Goal: Task Accomplishment & Management: Manage account settings

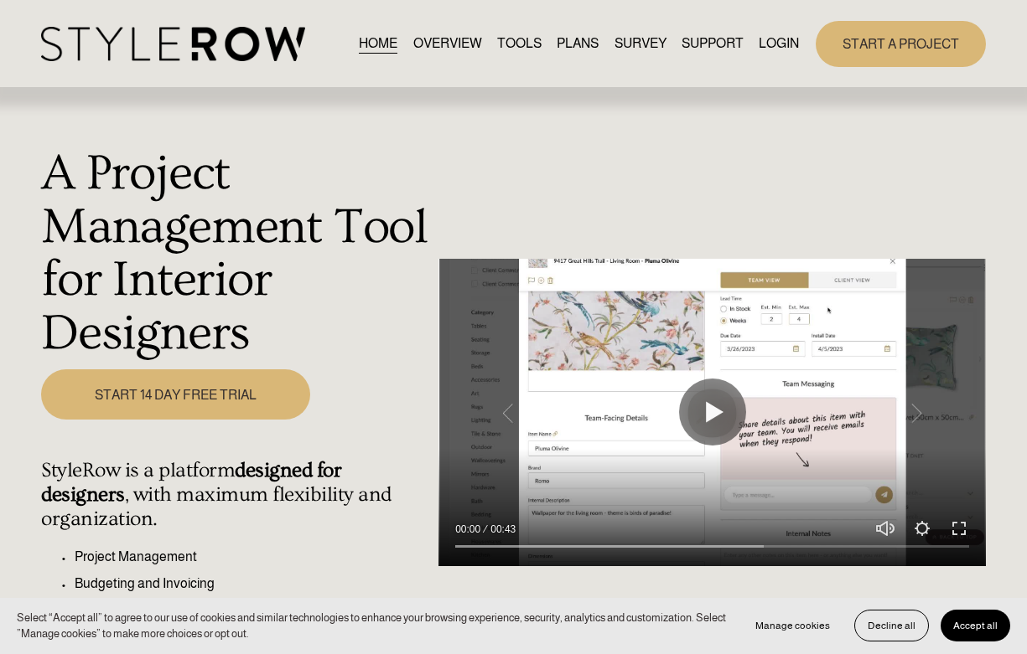
click at [784, 43] on link "LOGIN" at bounding box center [778, 44] width 40 height 23
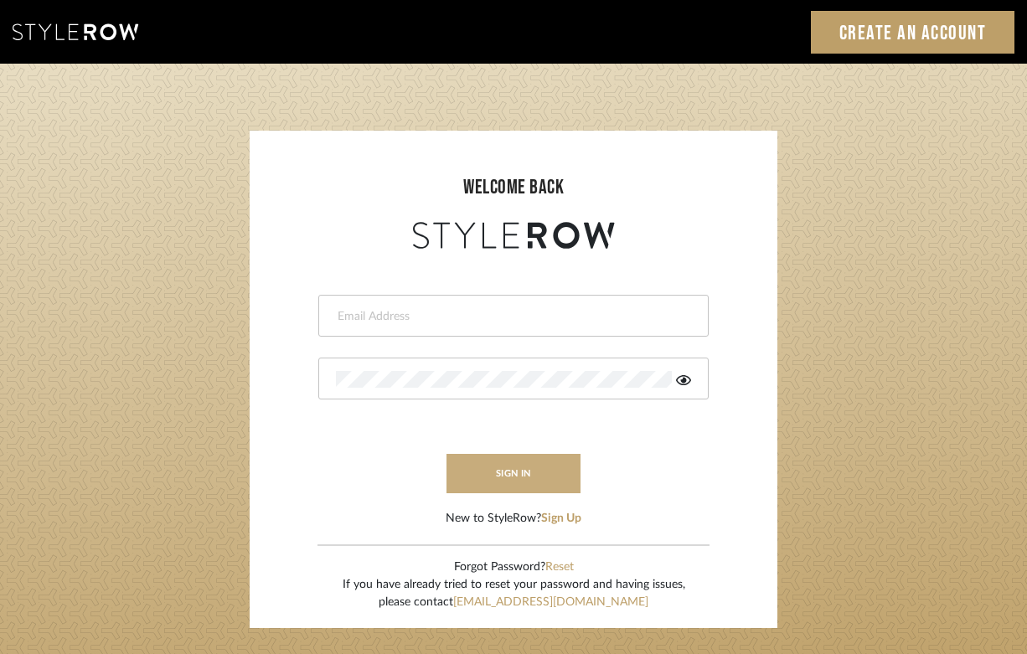
type input "[PERSON_NAME][EMAIL_ADDRESS][DOMAIN_NAME]"
click at [533, 489] on button "sign in" at bounding box center [514, 473] width 134 height 39
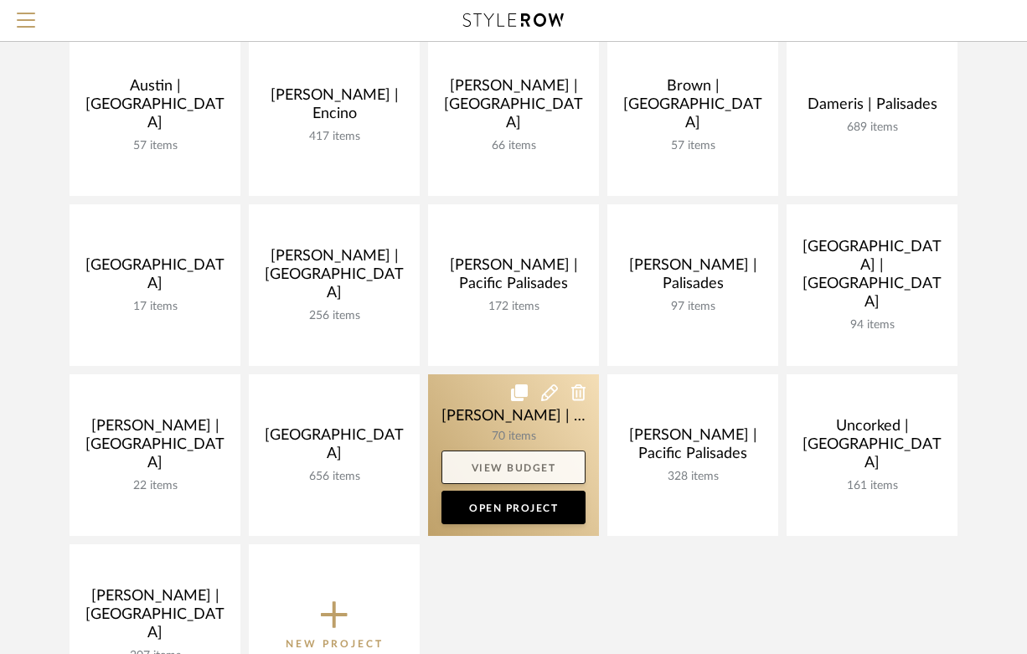
scroll to position [201, 0]
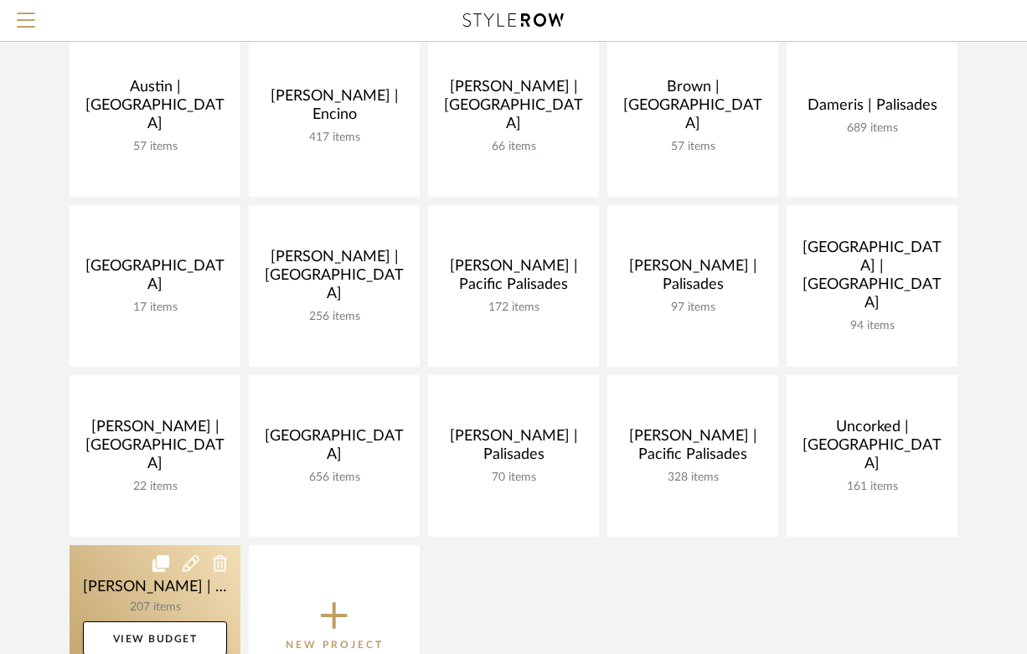
click at [101, 590] on link at bounding box center [155, 627] width 171 height 162
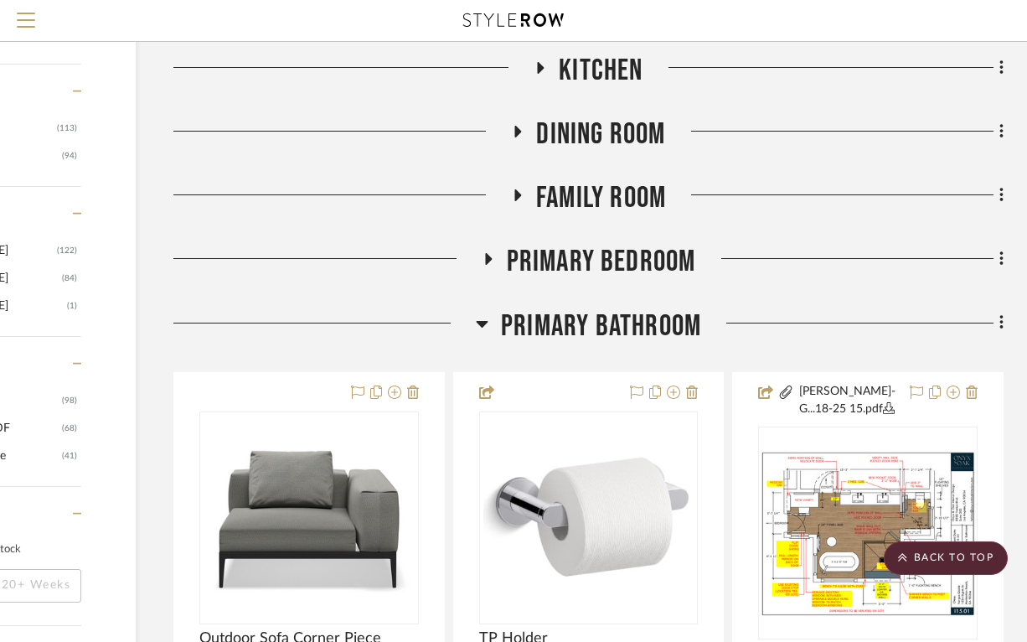
scroll to position [2486, 179]
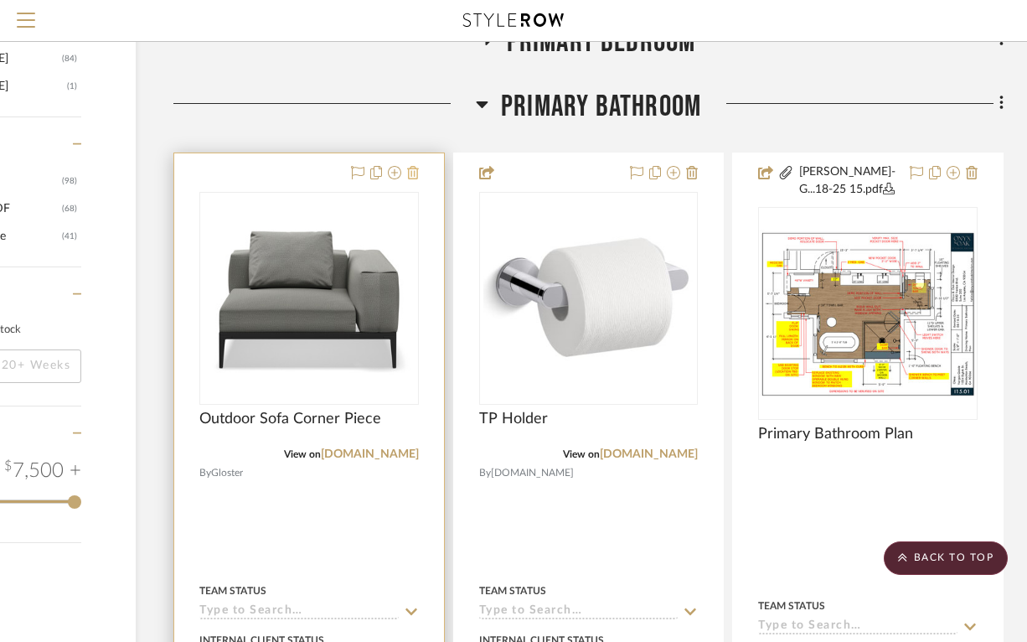
click at [412, 169] on icon at bounding box center [413, 172] width 12 height 13
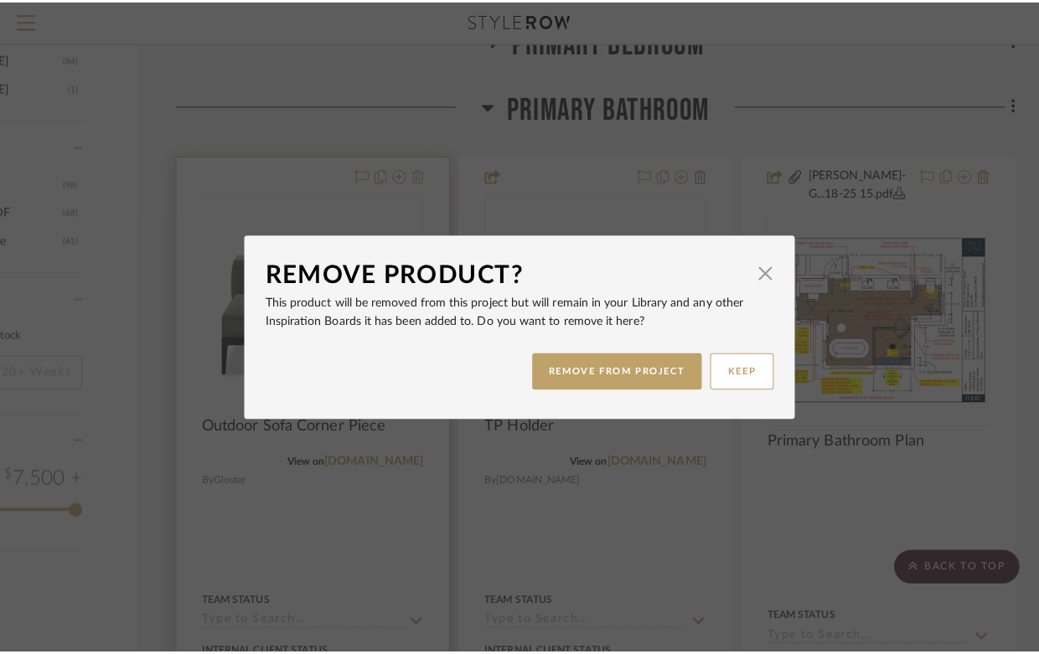
scroll to position [0, 0]
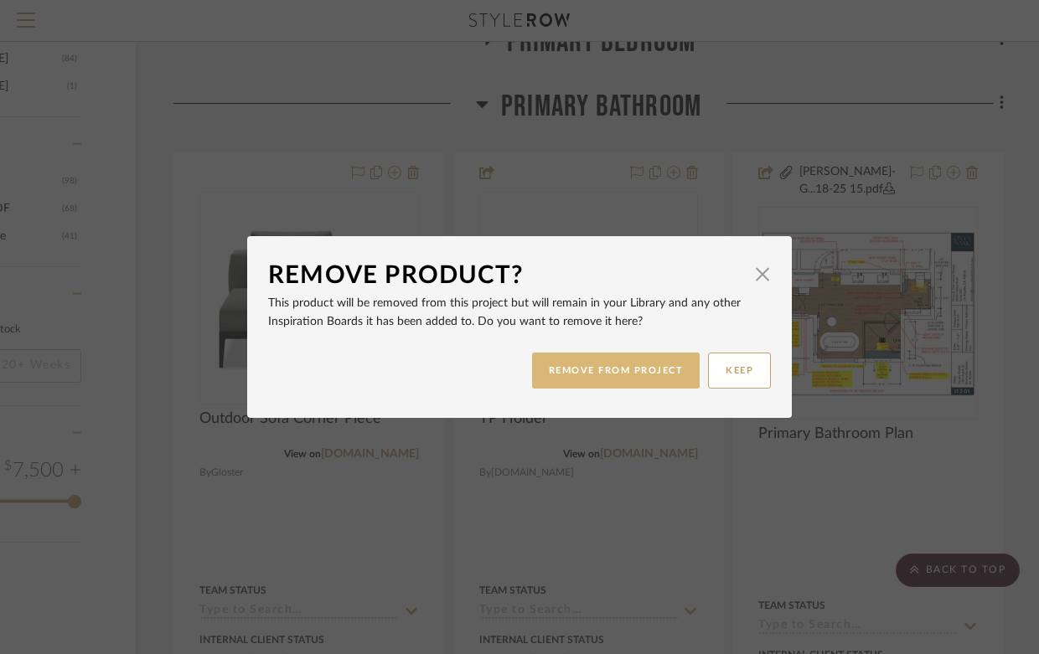
click at [588, 383] on button "REMOVE FROM PROJECT" at bounding box center [616, 371] width 168 height 36
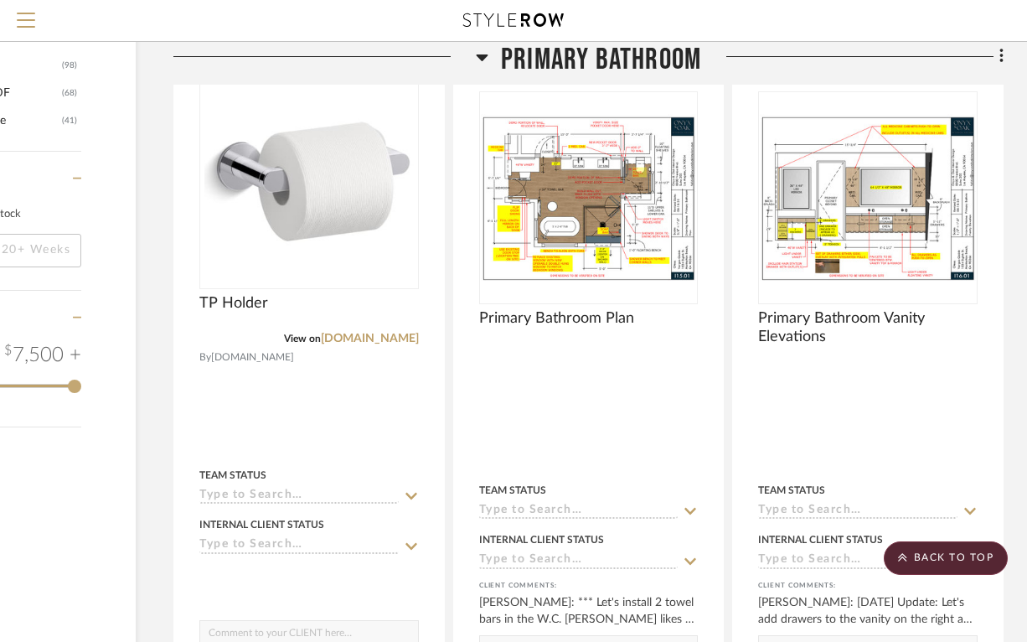
scroll to position [2501, 179]
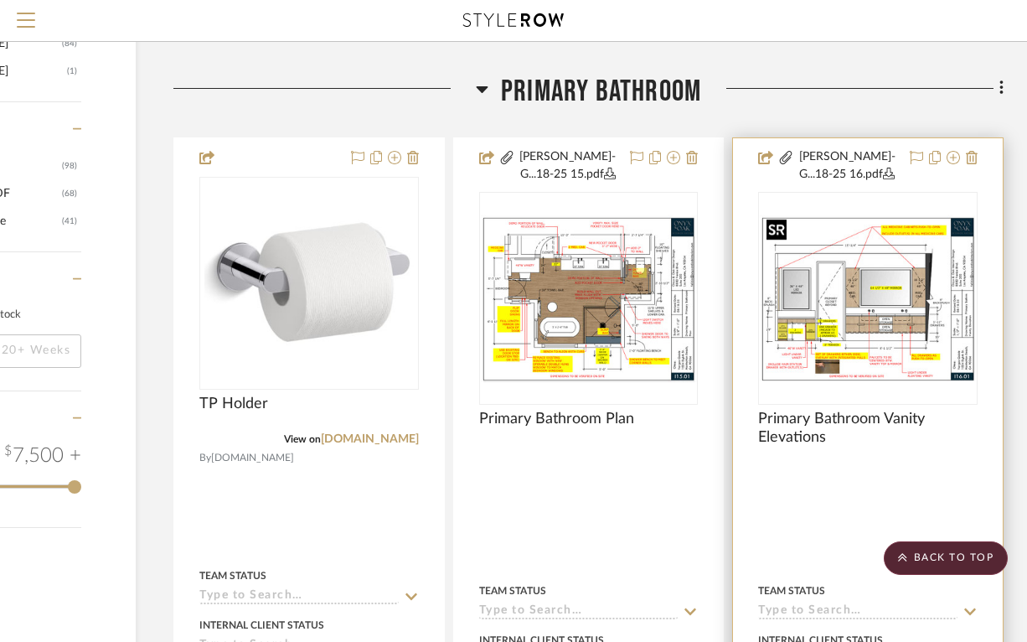
click at [0, 0] on img at bounding box center [0, 0] width 0 height 0
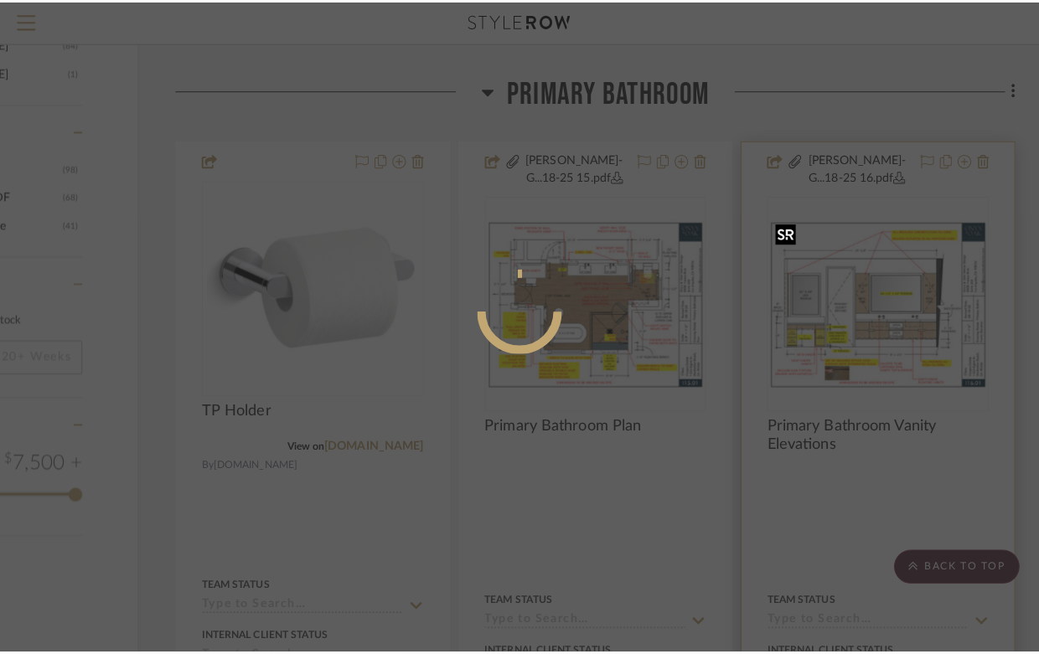
scroll to position [0, 0]
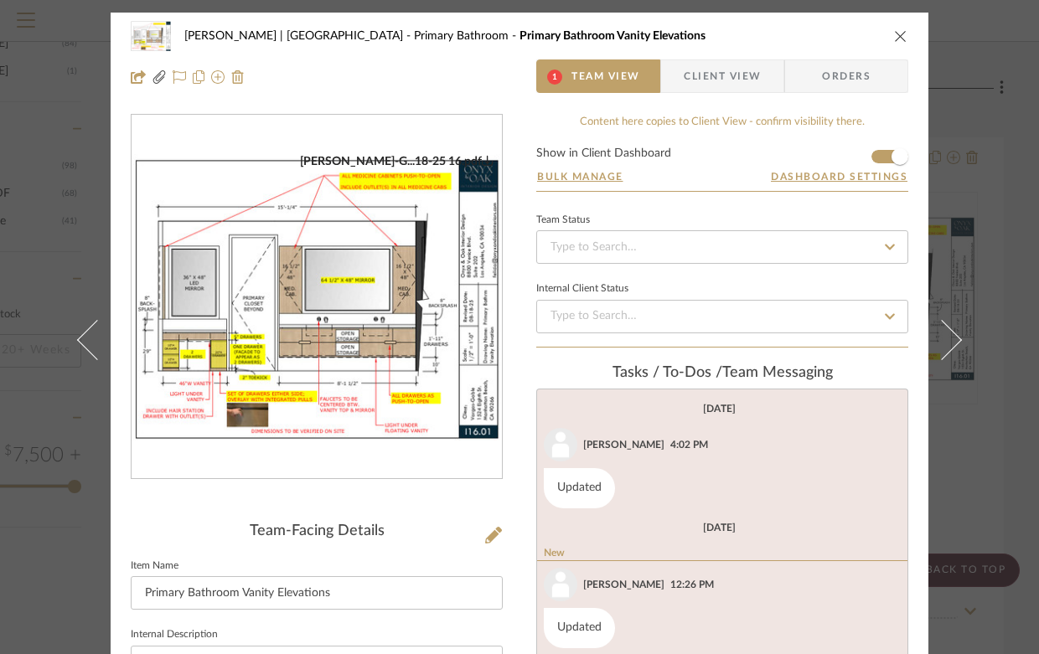
click at [434, 271] on img "0" at bounding box center [317, 297] width 370 height 287
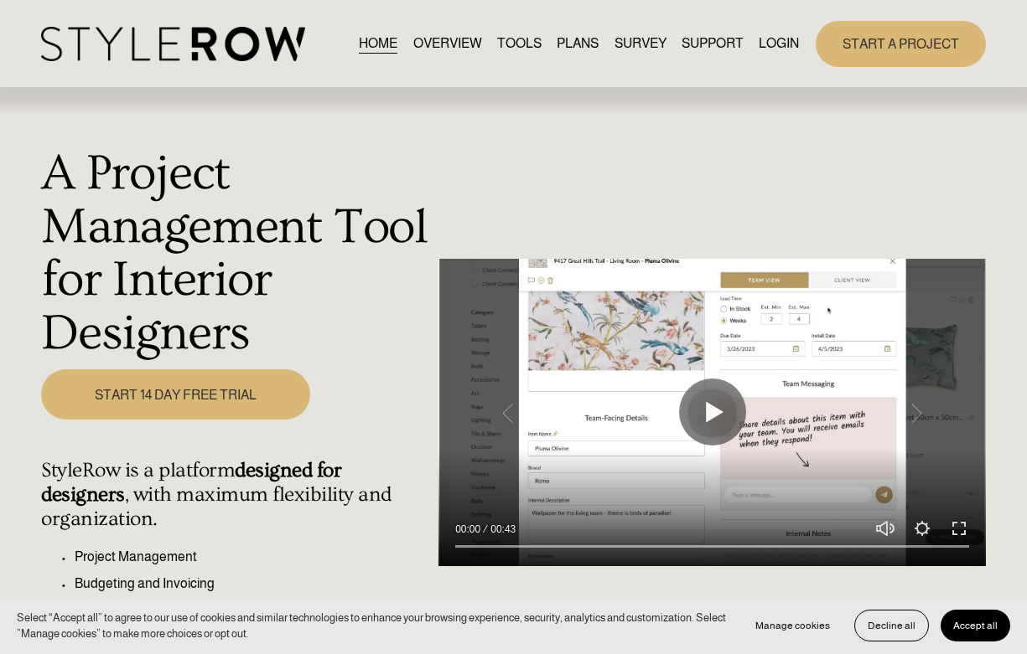
click at [766, 45] on link "LOGIN" at bounding box center [778, 44] width 40 height 23
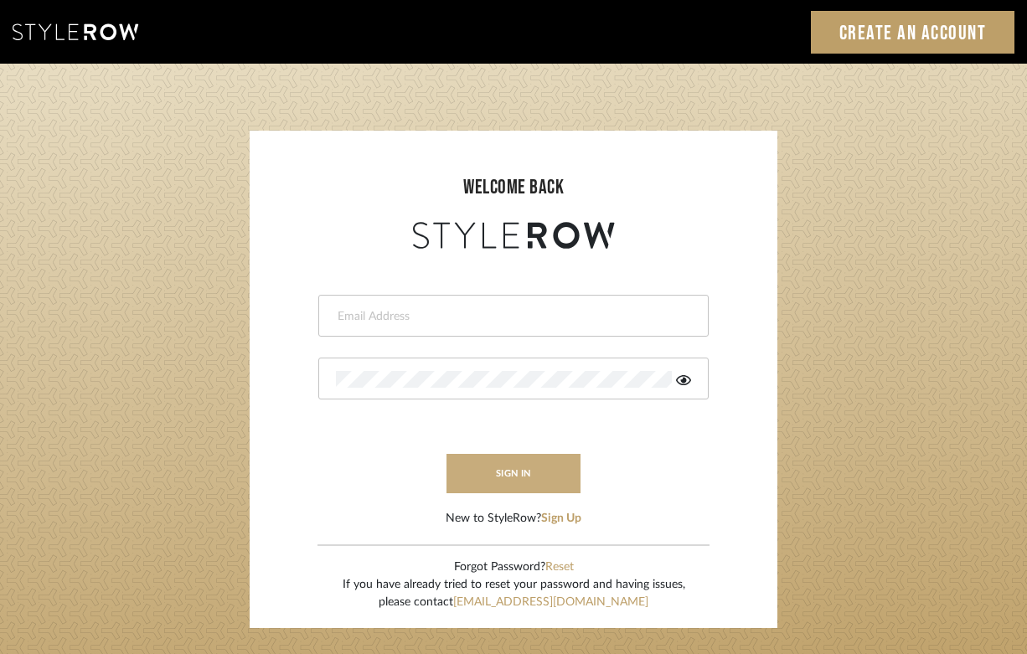
type input "[PERSON_NAME][EMAIL_ADDRESS][DOMAIN_NAME]"
click at [531, 483] on button "sign in" at bounding box center [514, 473] width 134 height 39
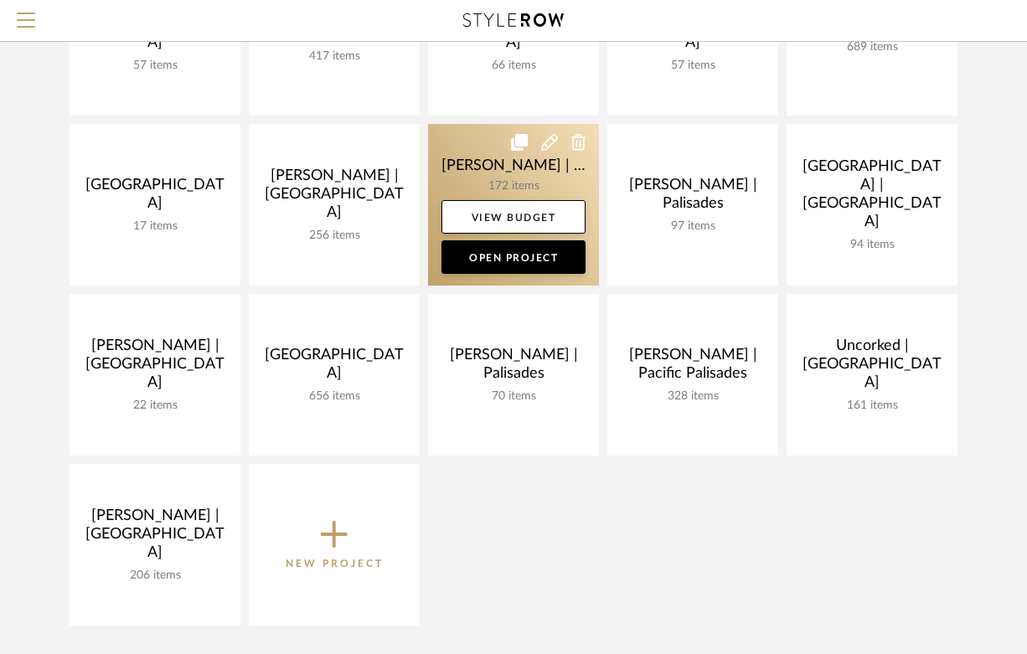
scroll to position [332, 0]
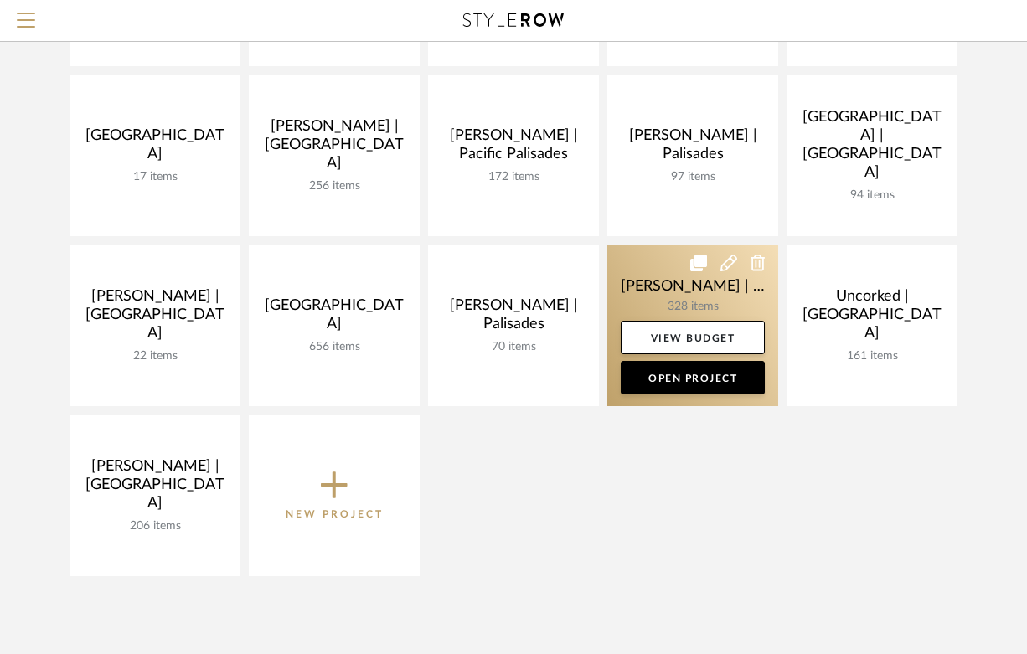
click at [657, 282] on link at bounding box center [693, 326] width 171 height 162
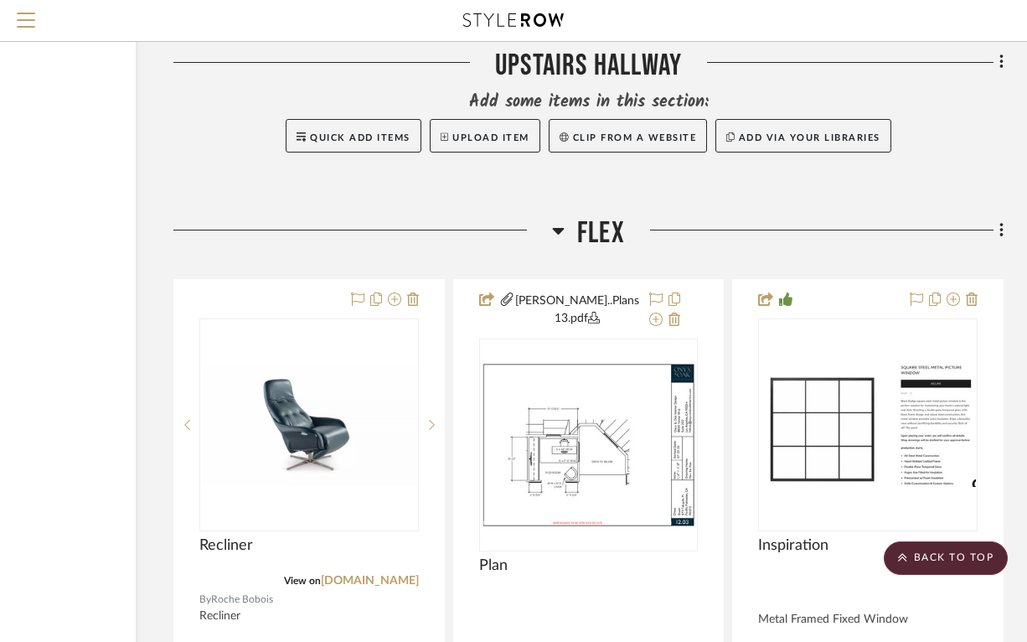
scroll to position [36283, 179]
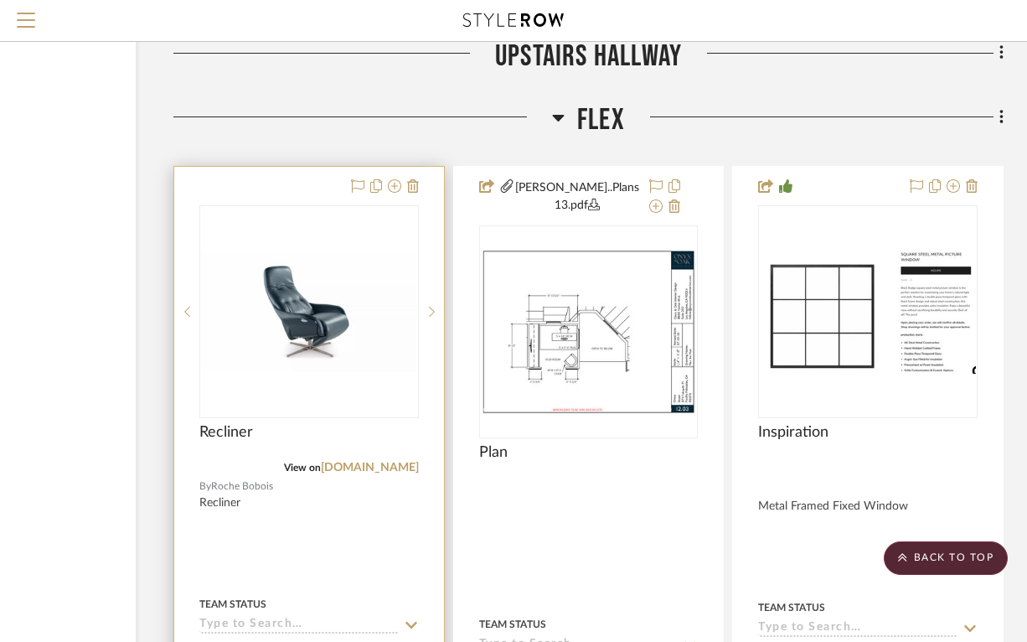
click at [306, 272] on img "0" at bounding box center [309, 311] width 216 height 121
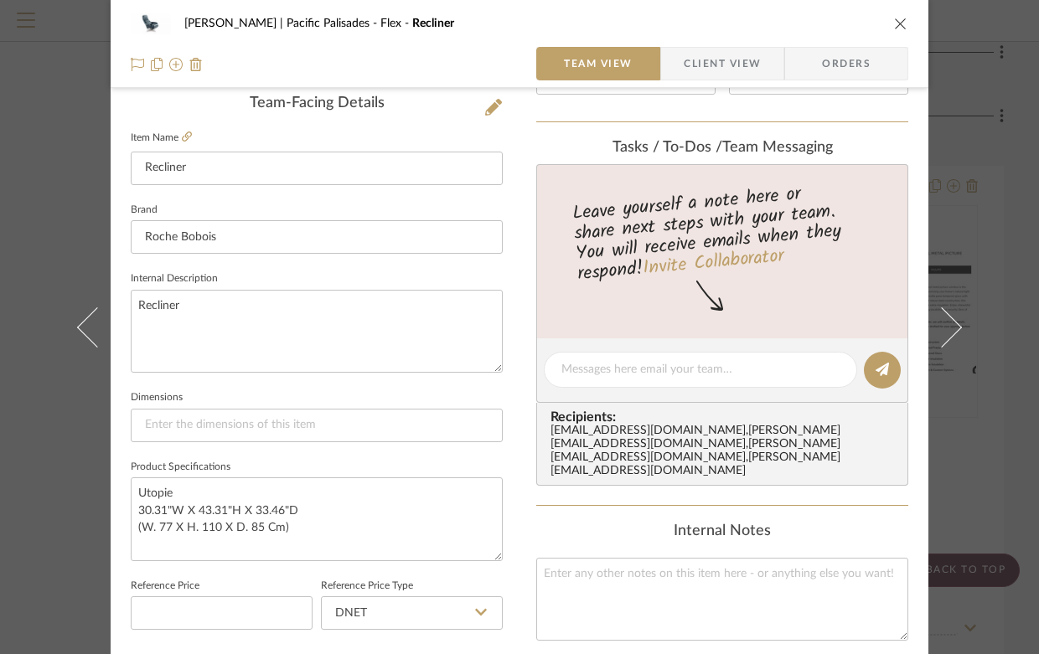
scroll to position [430, 0]
click at [487, 106] on icon at bounding box center [493, 105] width 17 height 17
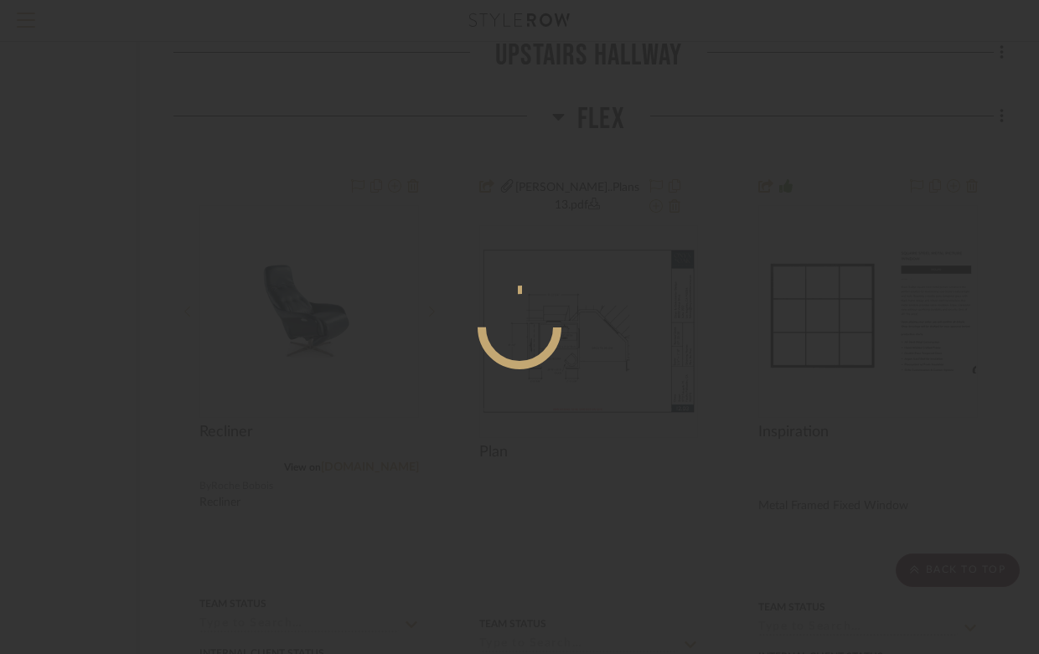
scroll to position [0, 0]
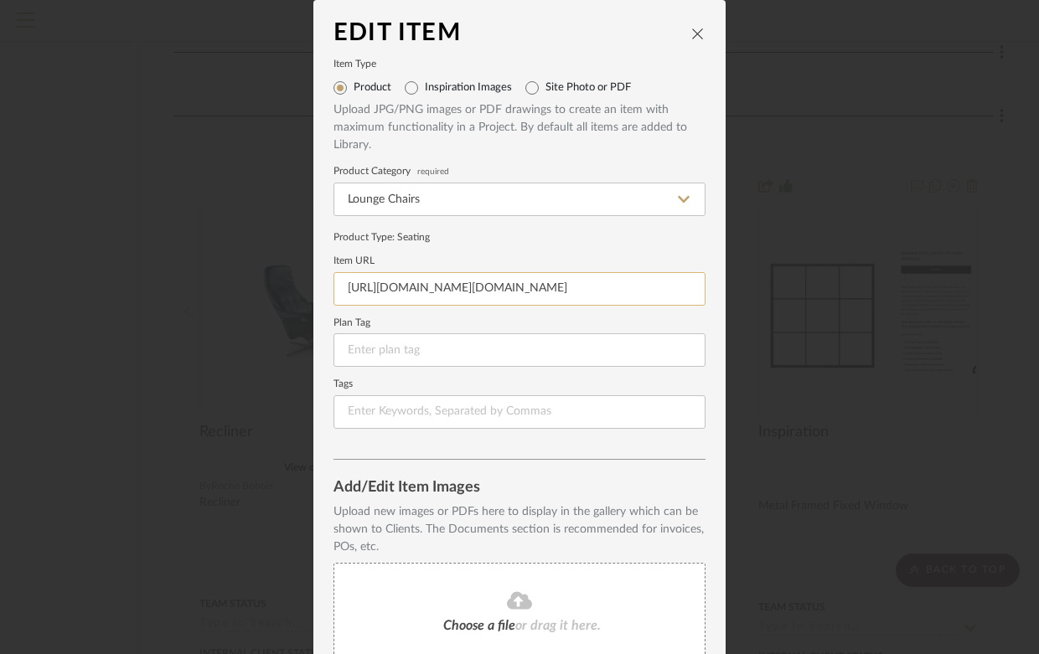
click at [515, 292] on input "https://www.disasterassistance.gov/DAC/ai/DisplayDocument.do" at bounding box center [520, 289] width 372 height 34
paste input "roche-bobois.com/en-US/product/utopie-swivel-armchair-exclusive/5190.html"
type input "https://www.roche-bobois.com/en-US/product/utopie-swivel-armchair-exclusive/519…"
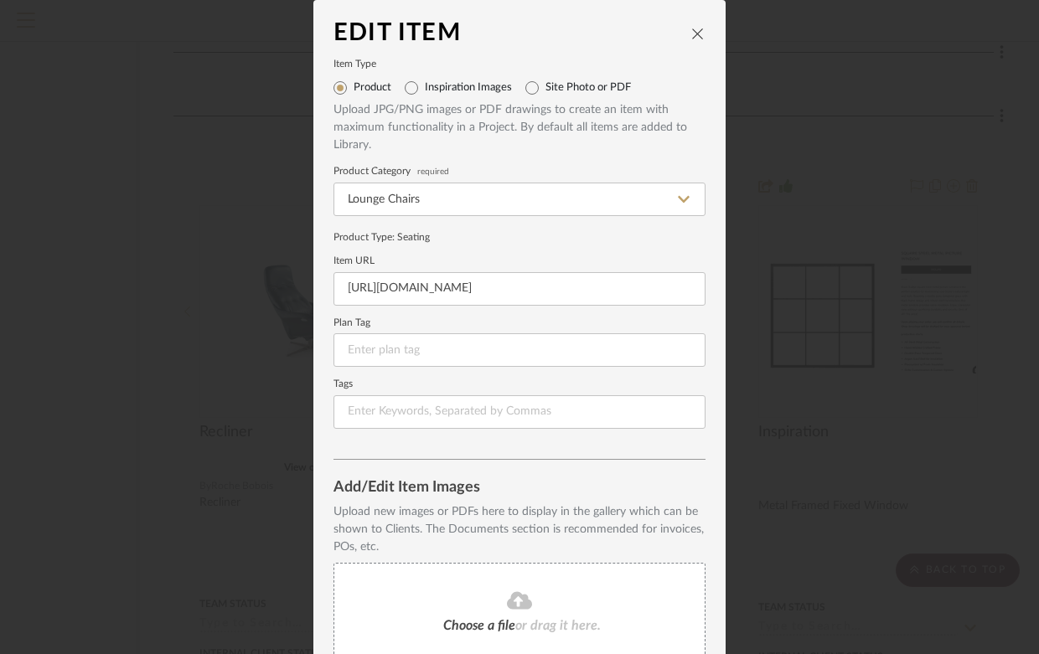
click at [651, 446] on edit-item-form "Item Type Product Inspiration Images Site Photo or PDF Upload JPG/PNG images or…" at bounding box center [520, 260] width 372 height 400
click at [693, 33] on icon "close" at bounding box center [697, 33] width 13 height 13
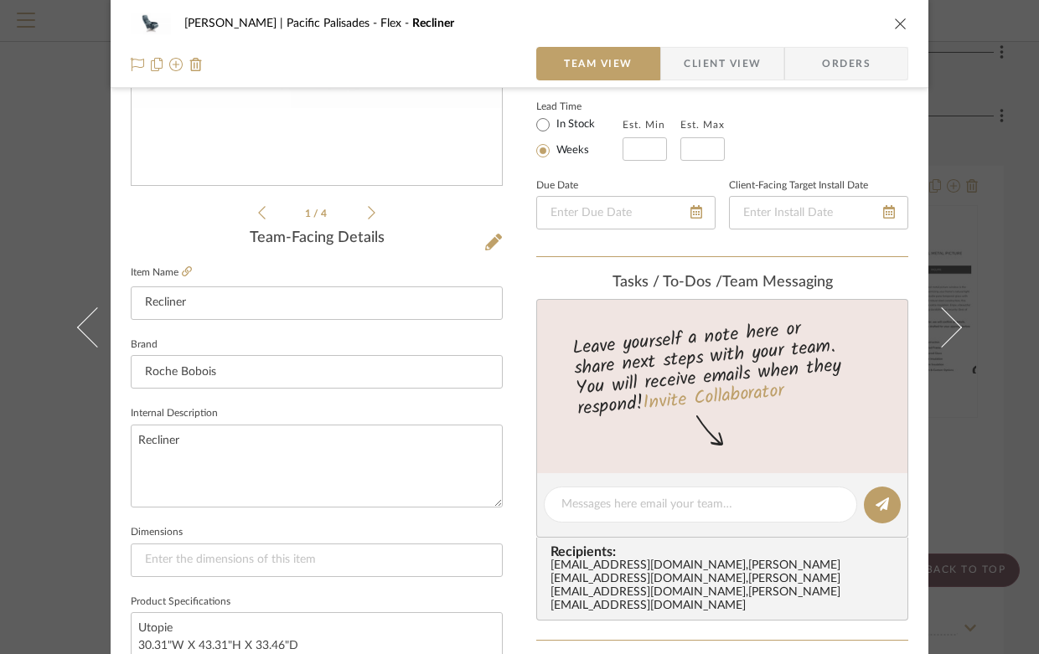
scroll to position [320, 0]
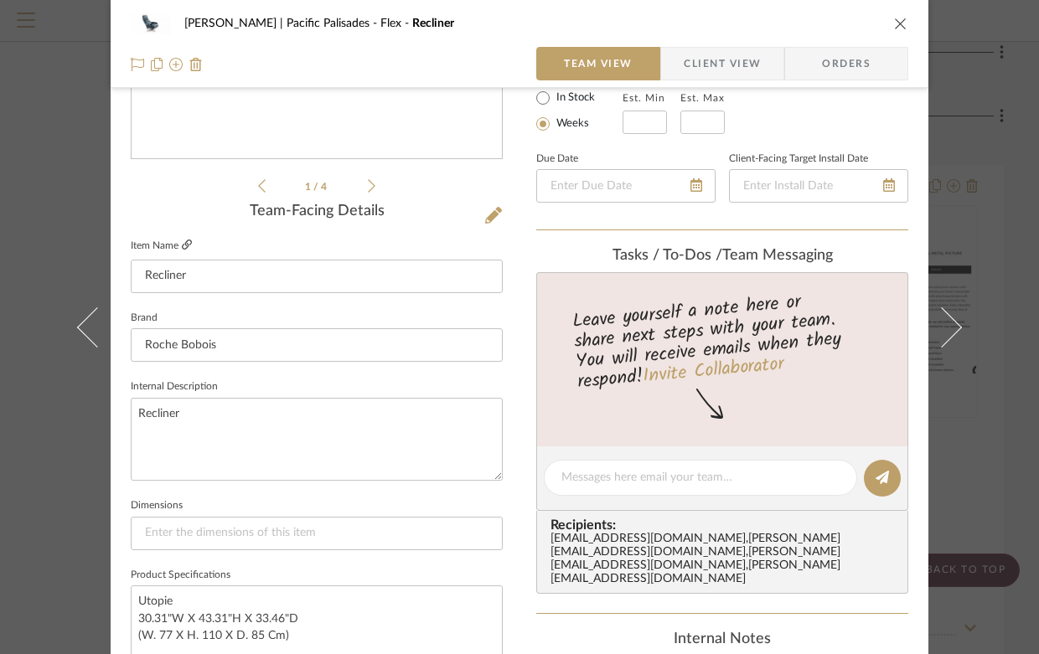
click at [185, 246] on icon at bounding box center [187, 245] width 10 height 10
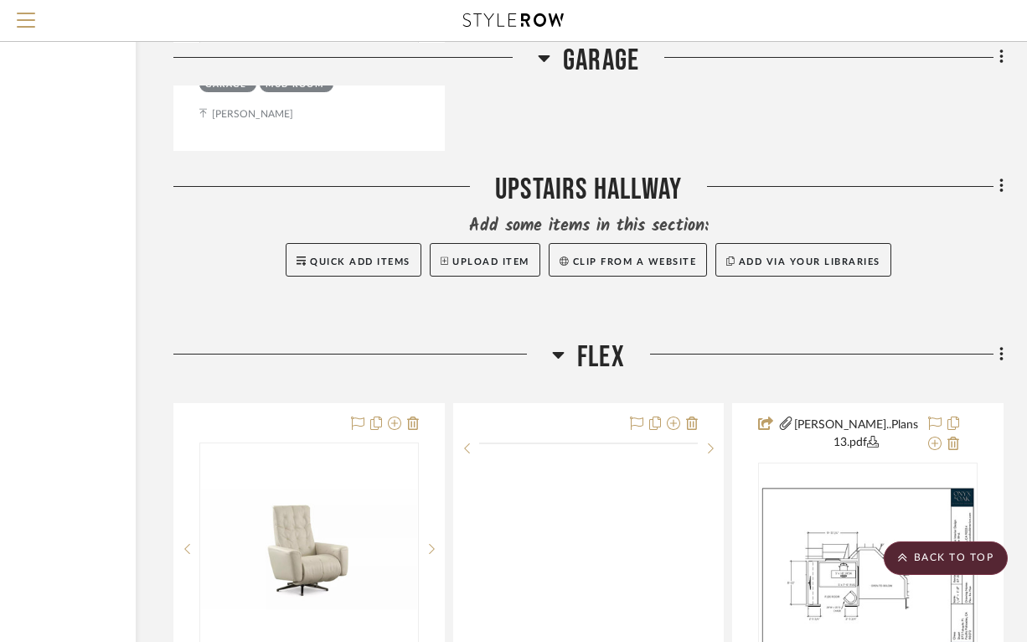
scroll to position [36092, 179]
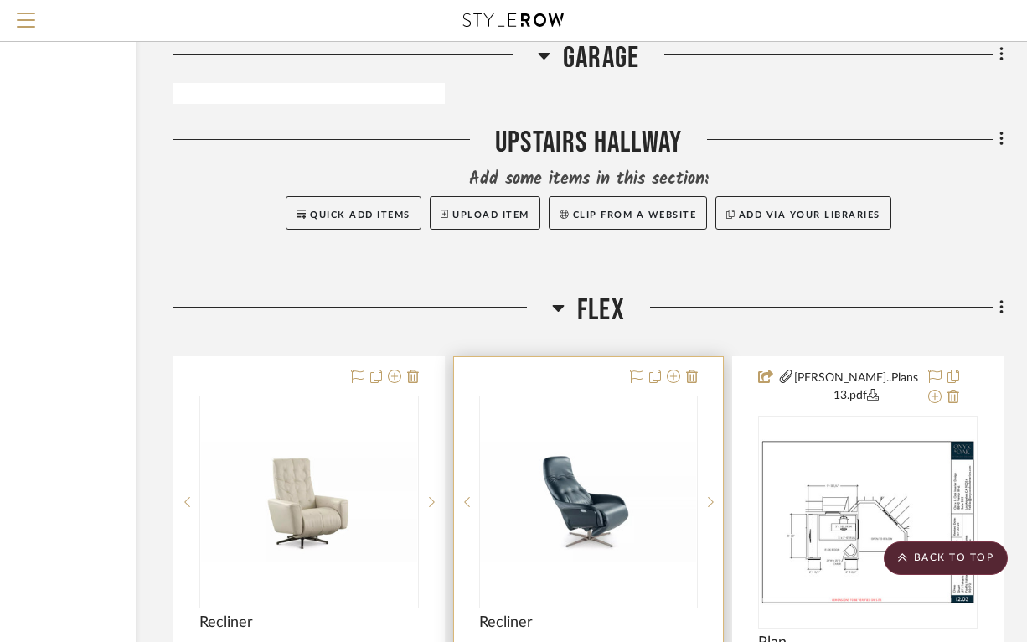
click at [594, 444] on img "0" at bounding box center [589, 502] width 216 height 121
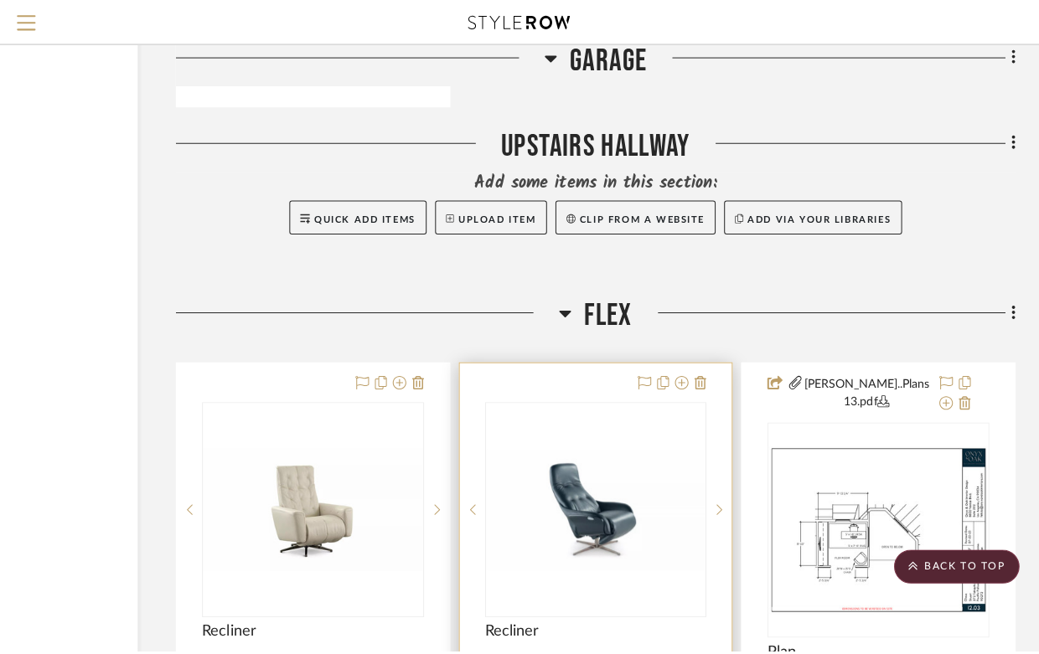
scroll to position [0, 0]
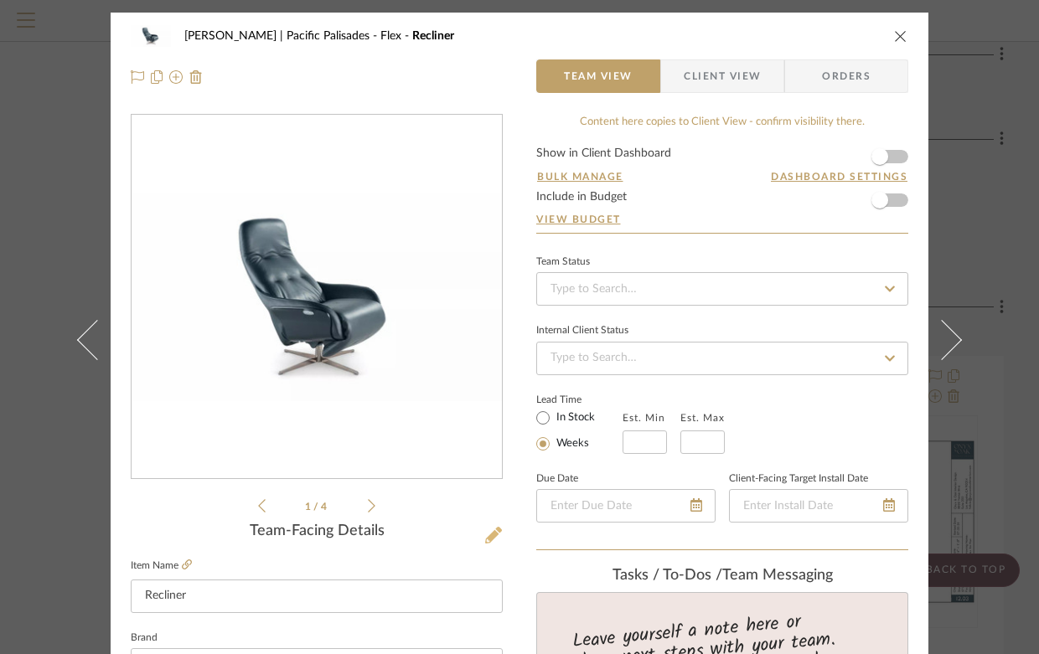
click at [488, 535] on icon at bounding box center [493, 535] width 17 height 17
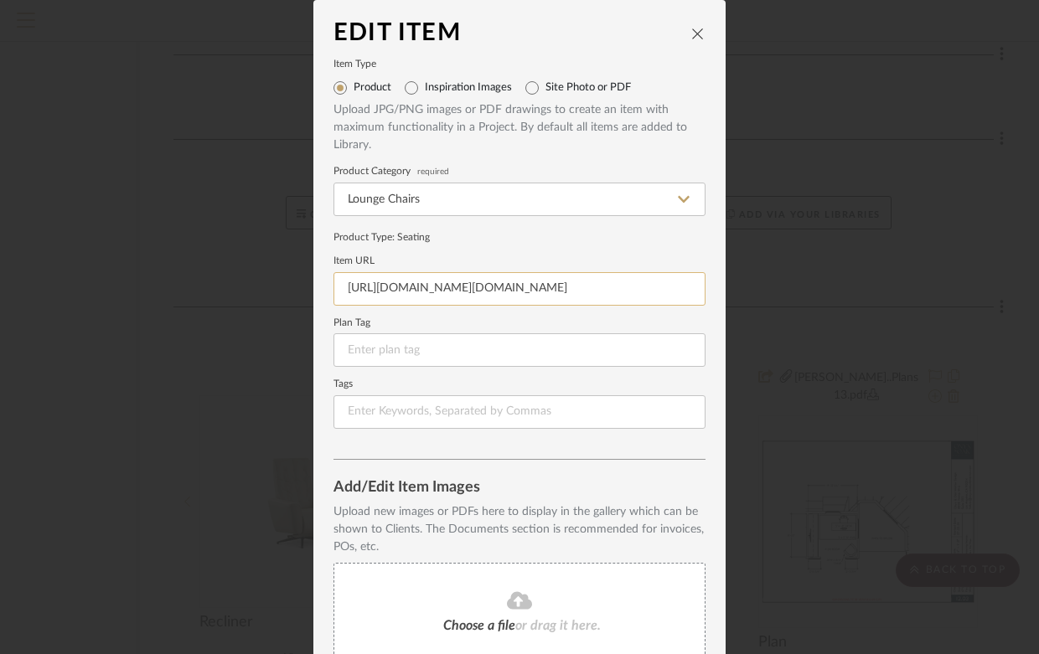
click at [498, 286] on input "https://www.disasterassistance.gov/DAC/ai/DisplayDocument.do" at bounding box center [520, 289] width 372 height 34
paste input "https://www.roche-bobois.com/en-US/product/utopie-swivel-armchair-exclusive/519…"
type input "https://www.roche-bobois.com/en-US/product/utopie-swivel-armchair-exclusive/519…"
click at [432, 358] on input at bounding box center [520, 351] width 372 height 34
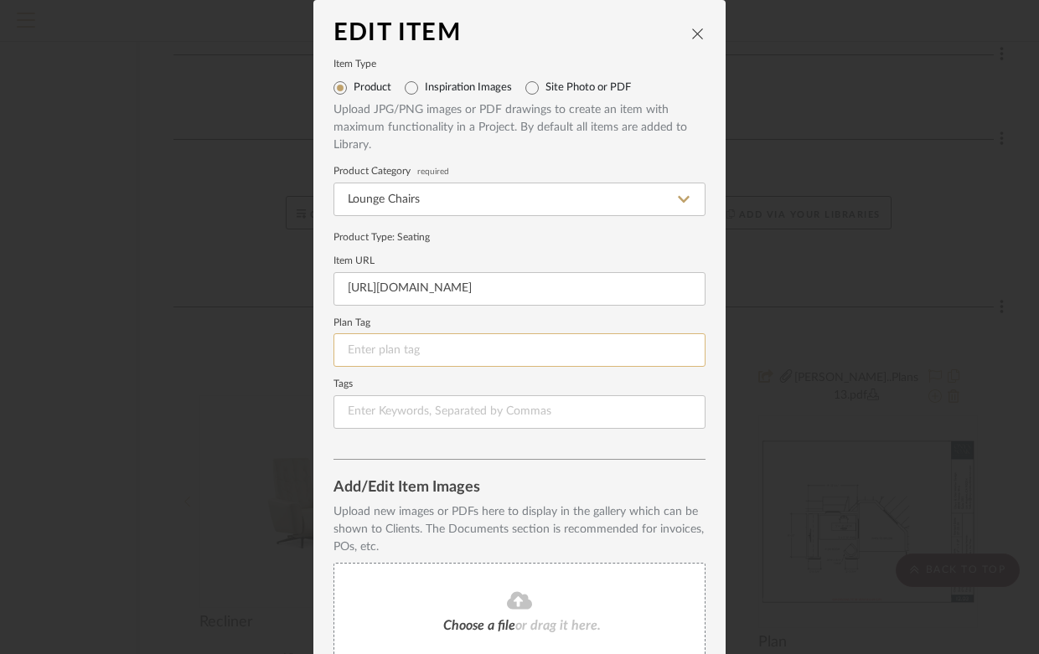
scroll to position [0, 0]
click at [691, 35] on icon "close" at bounding box center [697, 33] width 13 height 13
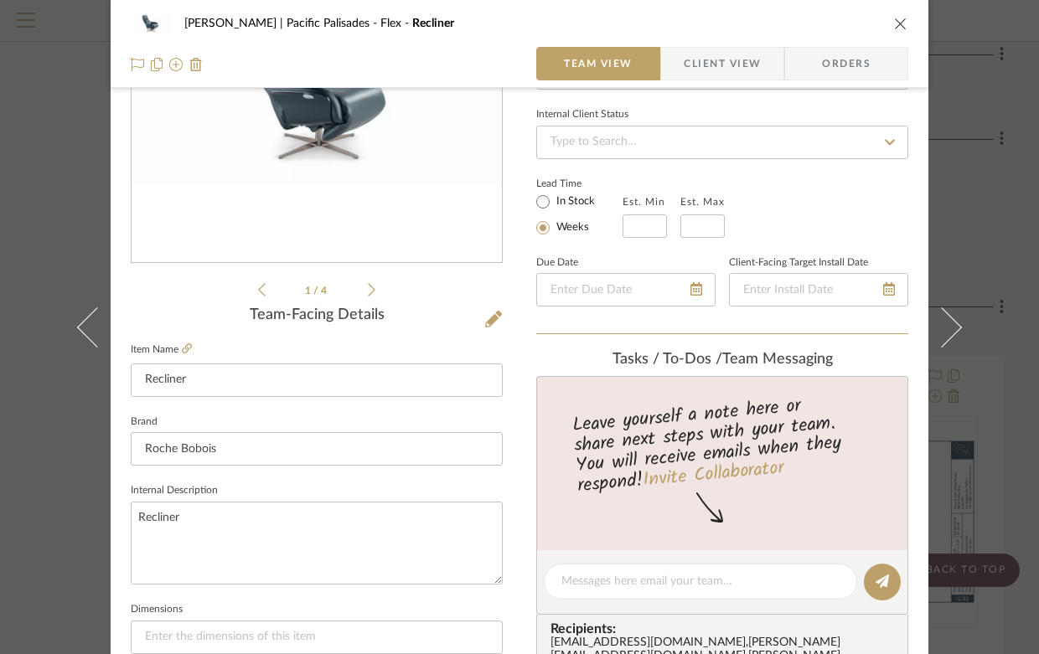
scroll to position [284, 0]
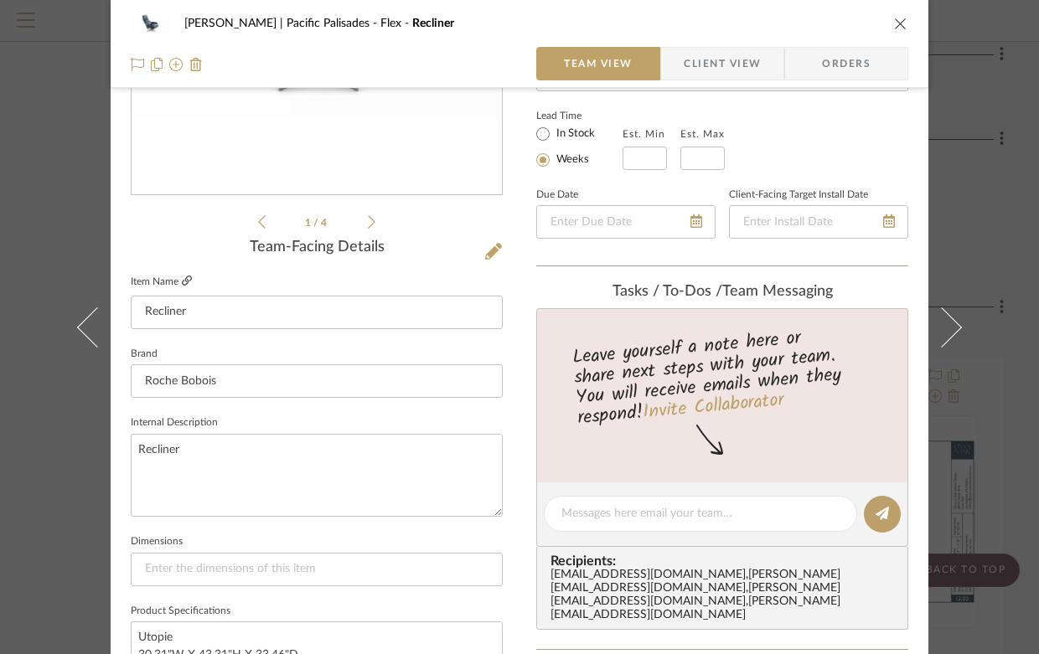
click at [183, 282] on icon at bounding box center [187, 281] width 10 height 10
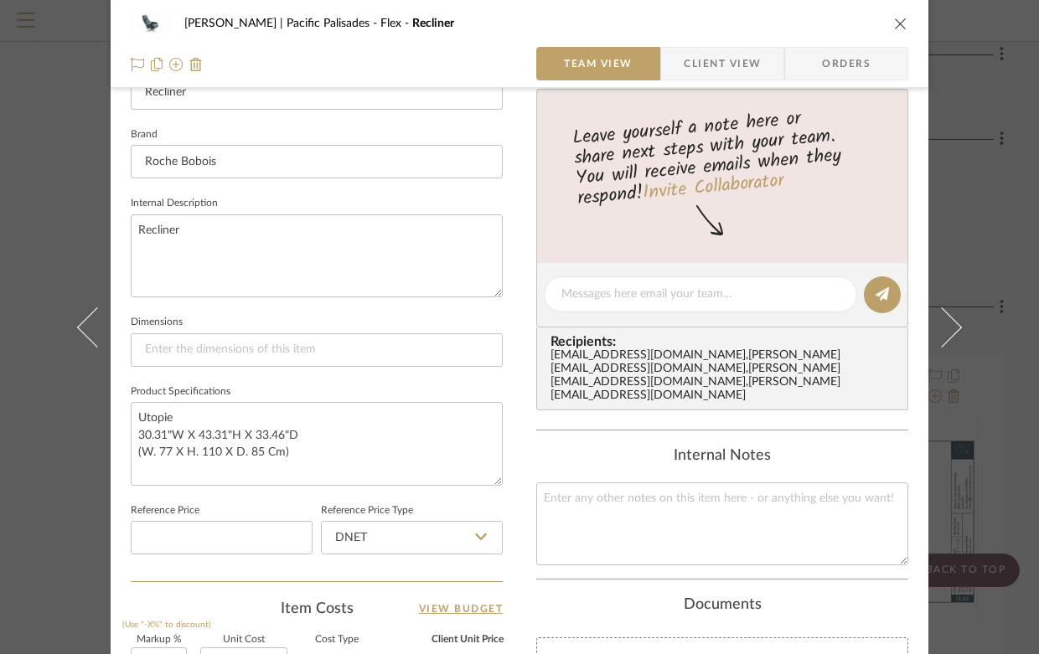
scroll to position [0, 0]
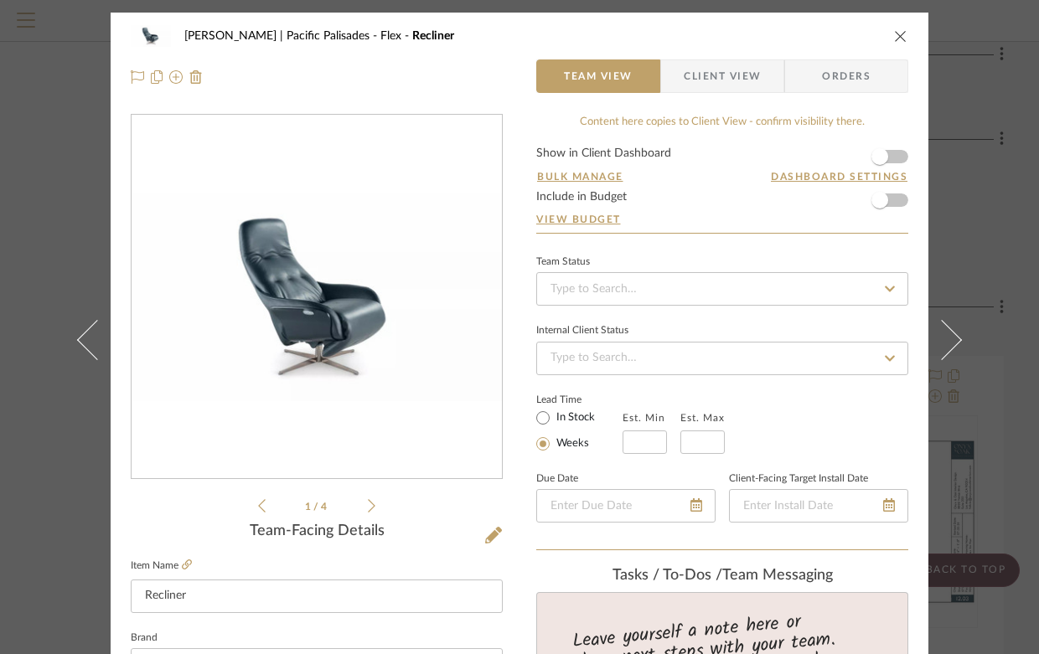
click at [898, 39] on icon "close" at bounding box center [900, 35] width 13 height 13
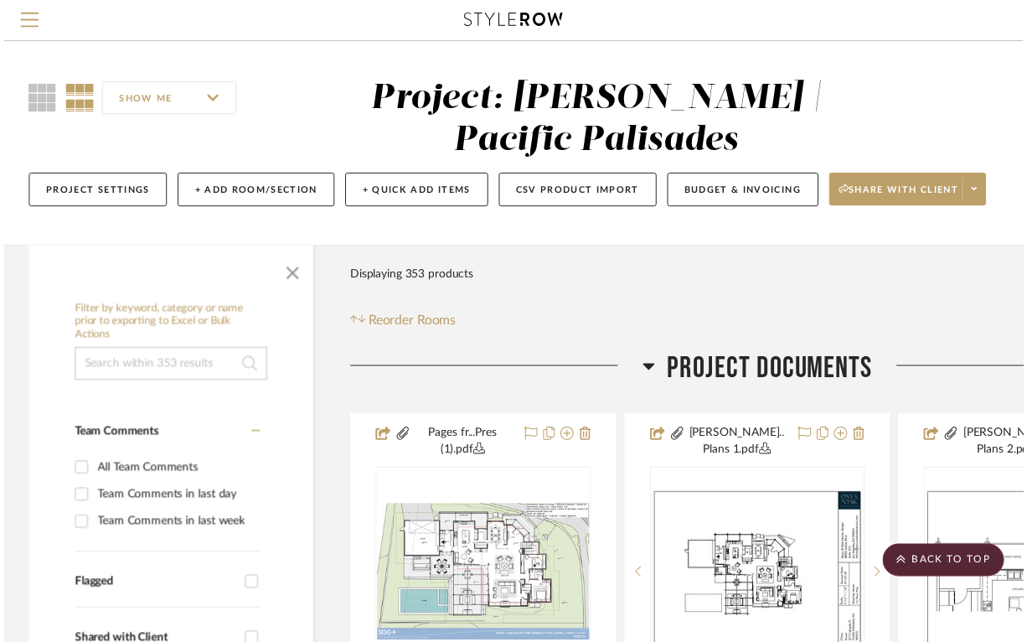
scroll to position [36092, 179]
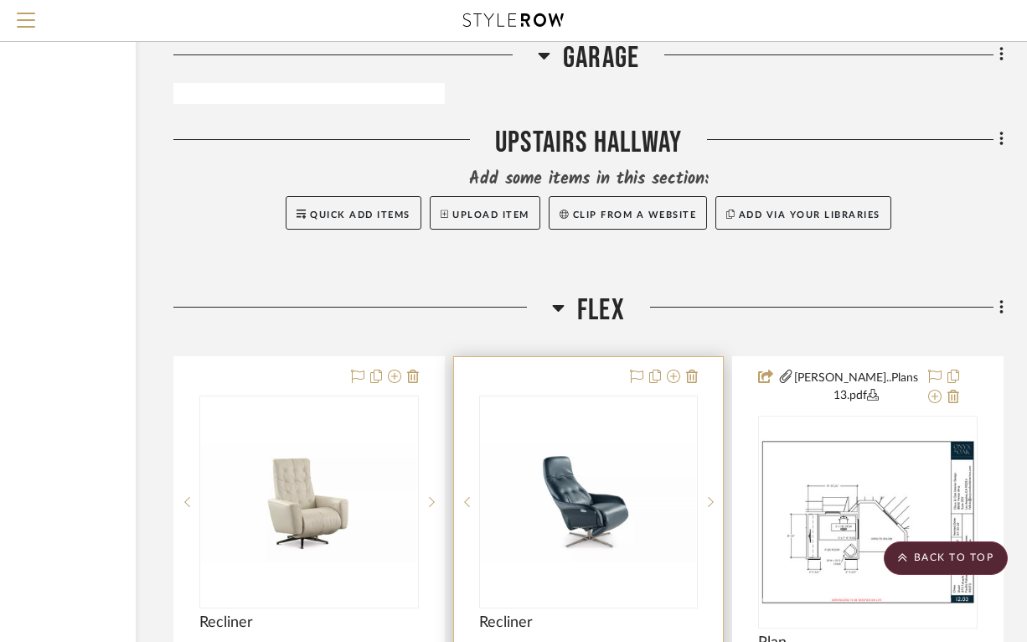
click at [580, 461] on img "0" at bounding box center [589, 502] width 216 height 121
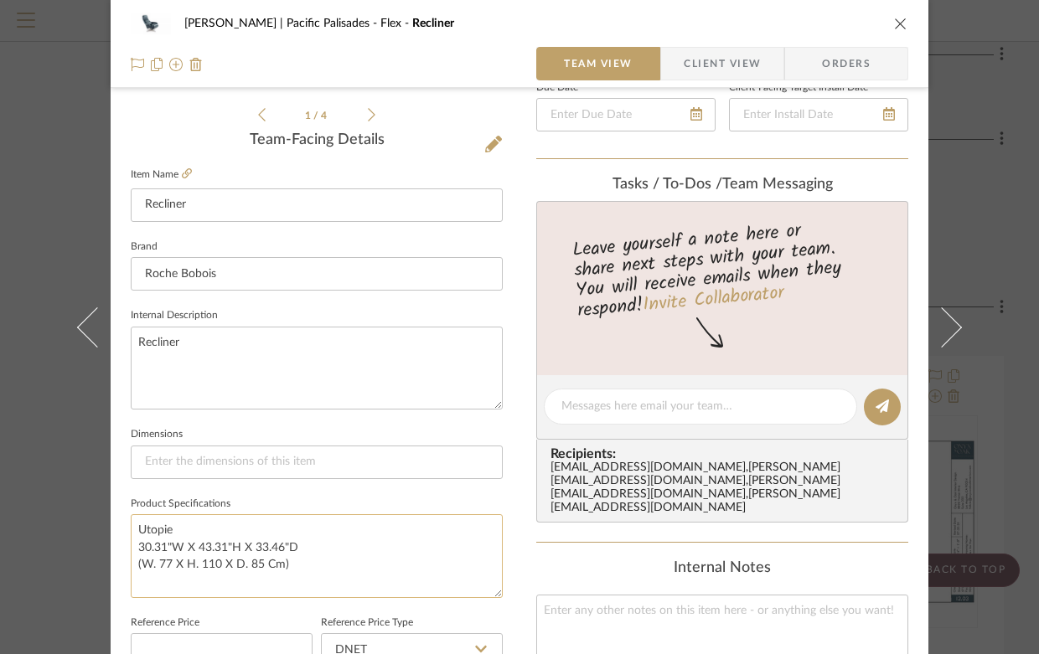
scroll to position [188, 0]
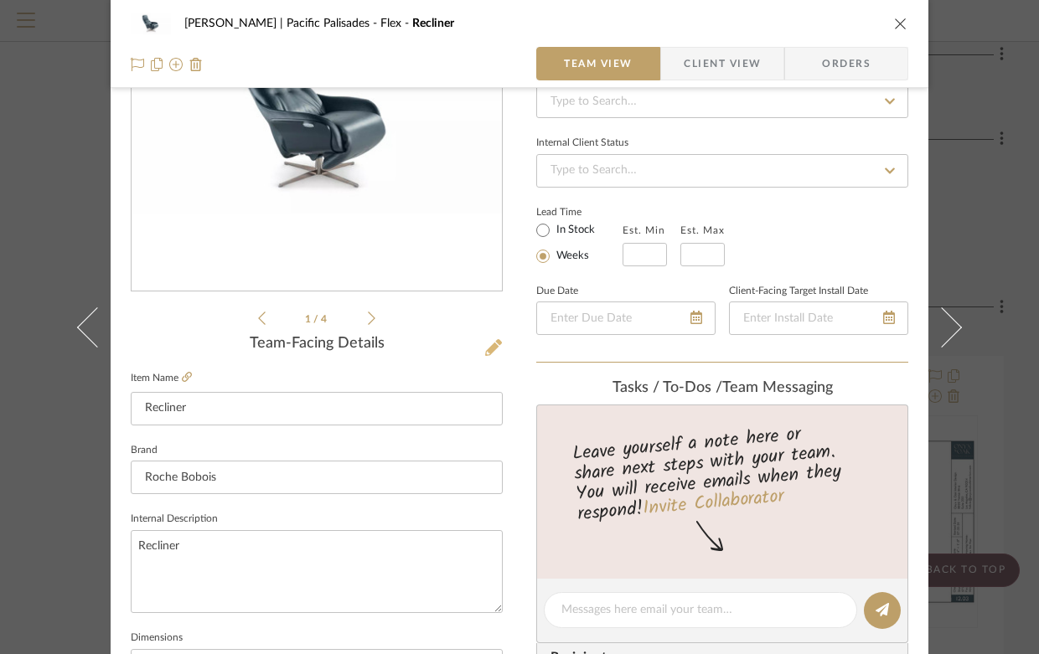
click at [486, 346] on icon at bounding box center [493, 347] width 17 height 17
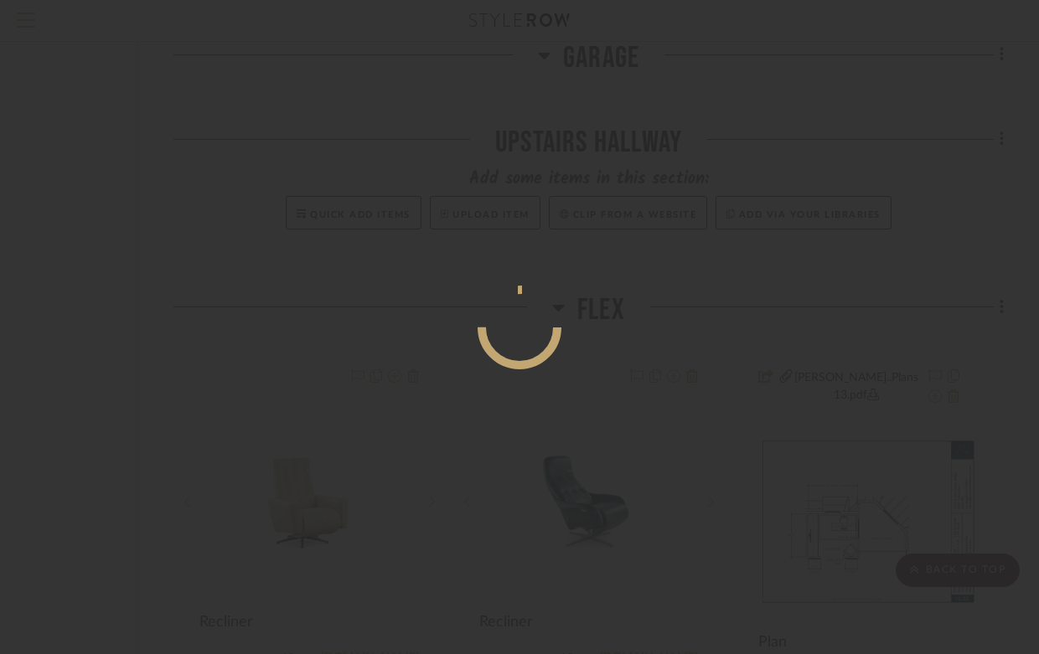
scroll to position [0, 0]
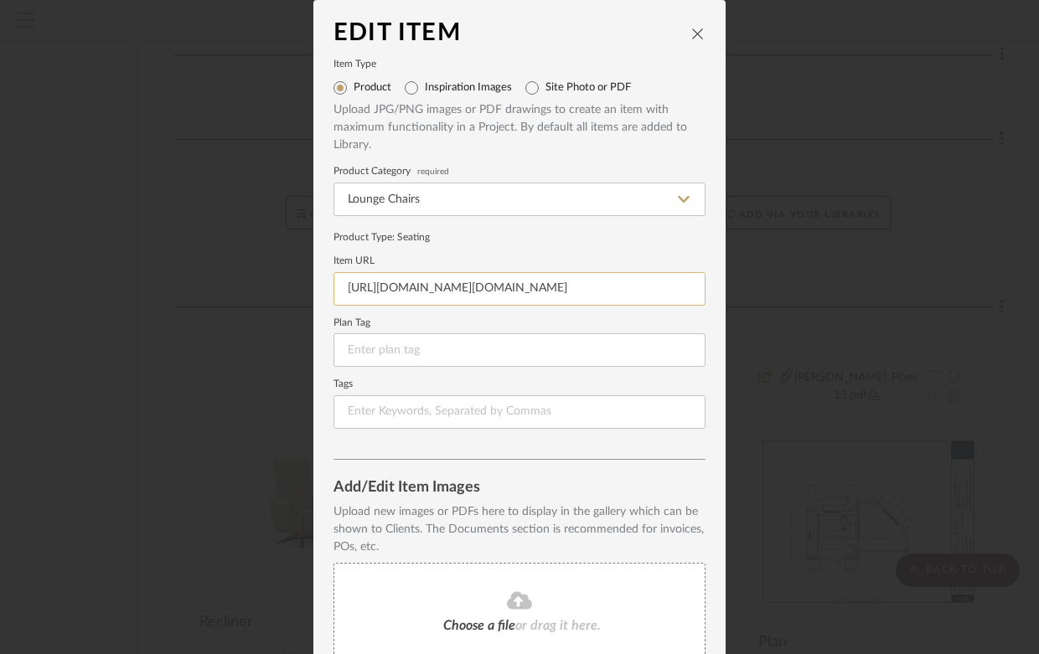
click at [496, 274] on input "https://www.disasterassistance.gov/DAC/ai/DisplayDocument.do" at bounding box center [520, 289] width 372 height 34
paste input "https://www.roche-bobois.com/en-US/product/utopie-swivel-armchair-exclusive/519…"
type input "https://www.roche-bobois.com/en-US/product/utopie-swivel-armchair-exclusive/519…"
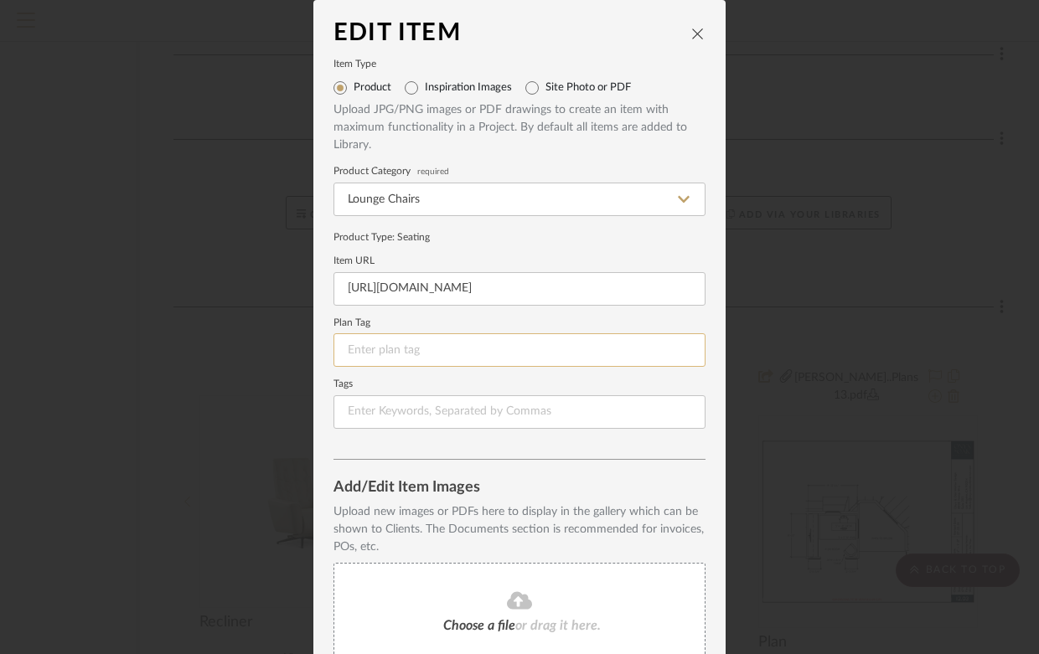
click at [473, 350] on input at bounding box center [520, 351] width 372 height 34
click at [691, 34] on icon "close" at bounding box center [697, 33] width 13 height 13
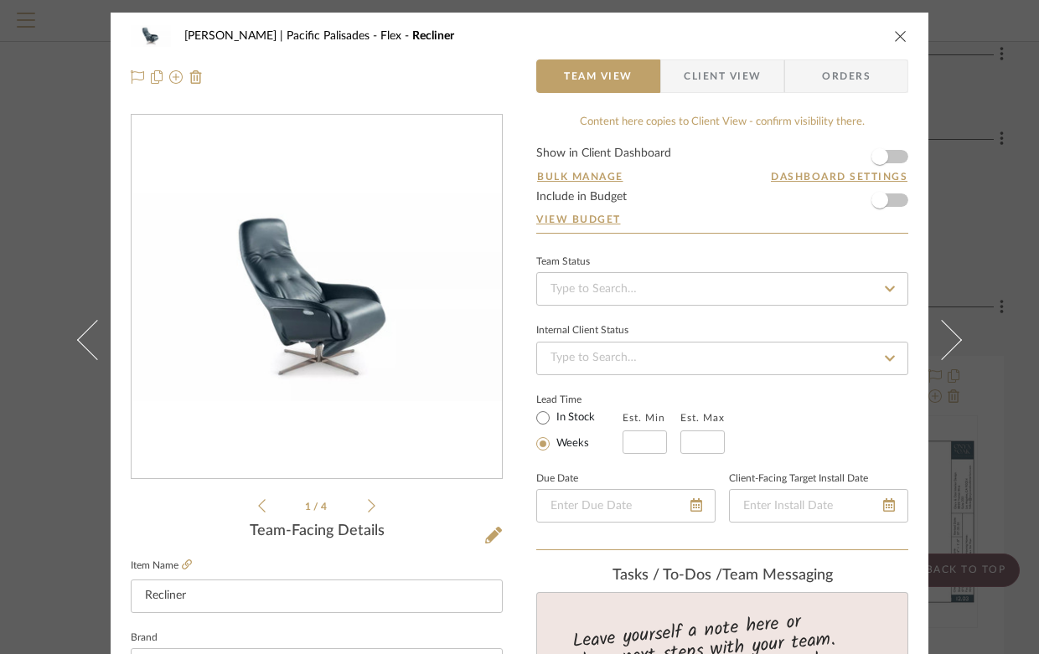
click at [894, 34] on icon "close" at bounding box center [900, 35] width 13 height 13
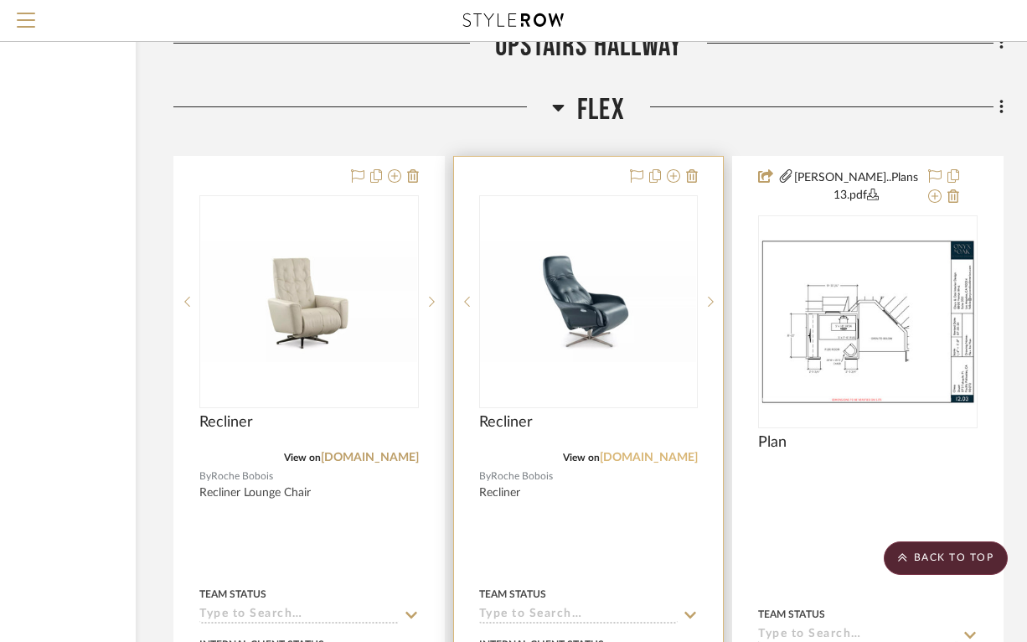
scroll to position [36275, 179]
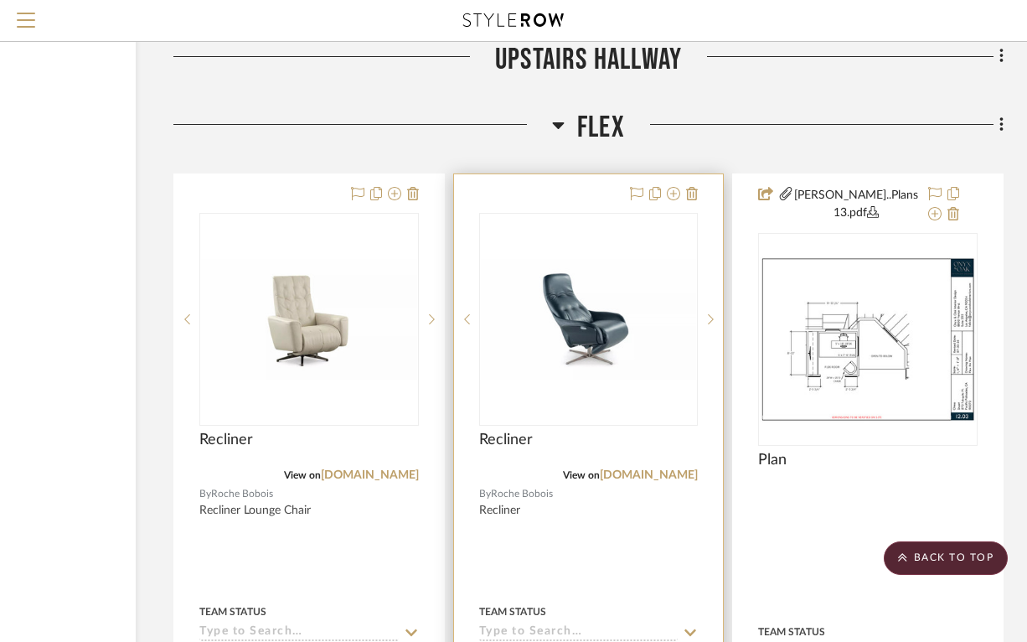
click at [629, 290] on img "0" at bounding box center [589, 319] width 216 height 121
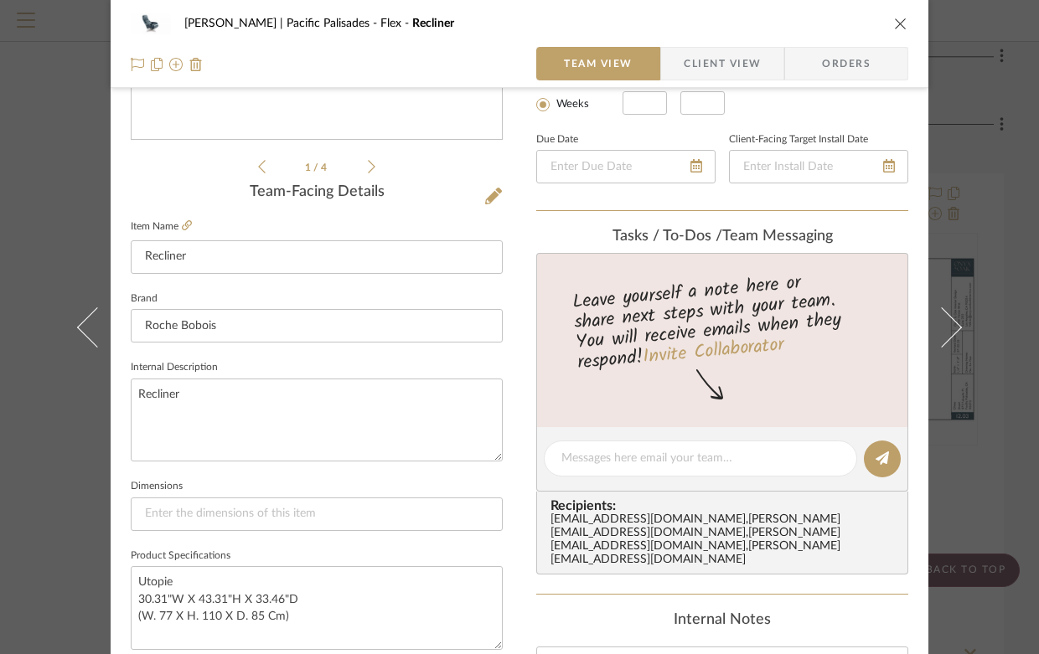
scroll to position [391, 0]
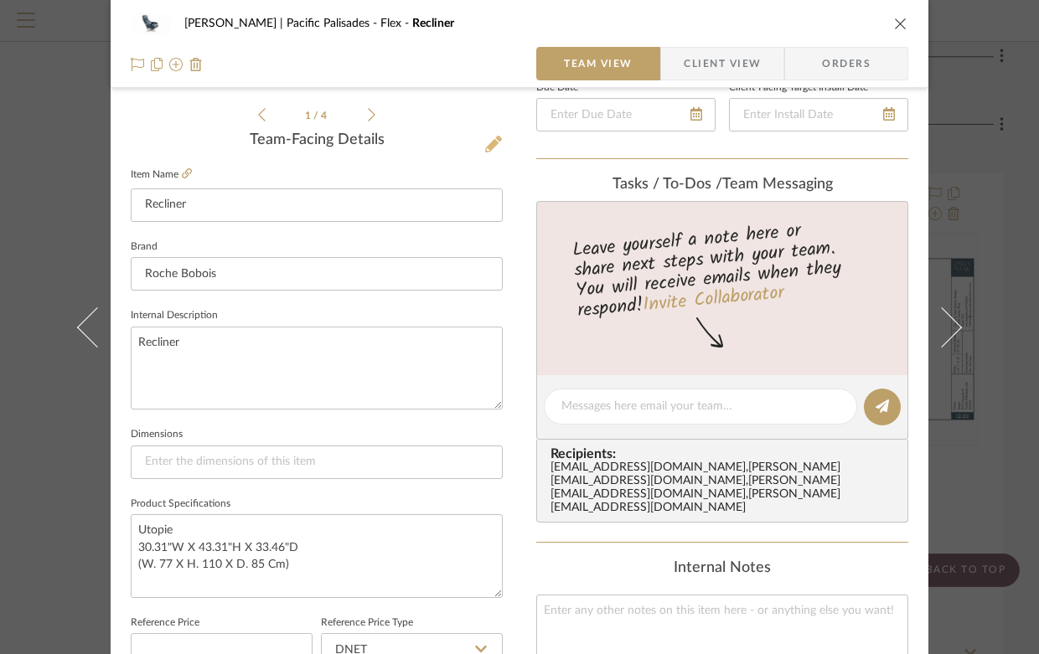
click at [490, 141] on icon at bounding box center [493, 144] width 17 height 17
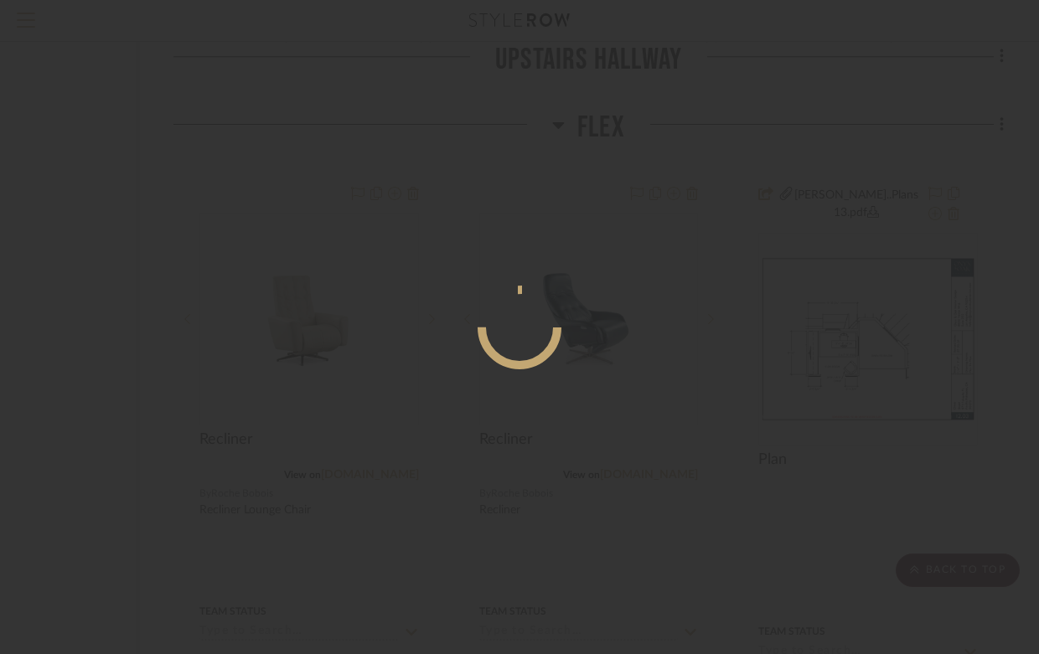
scroll to position [0, 0]
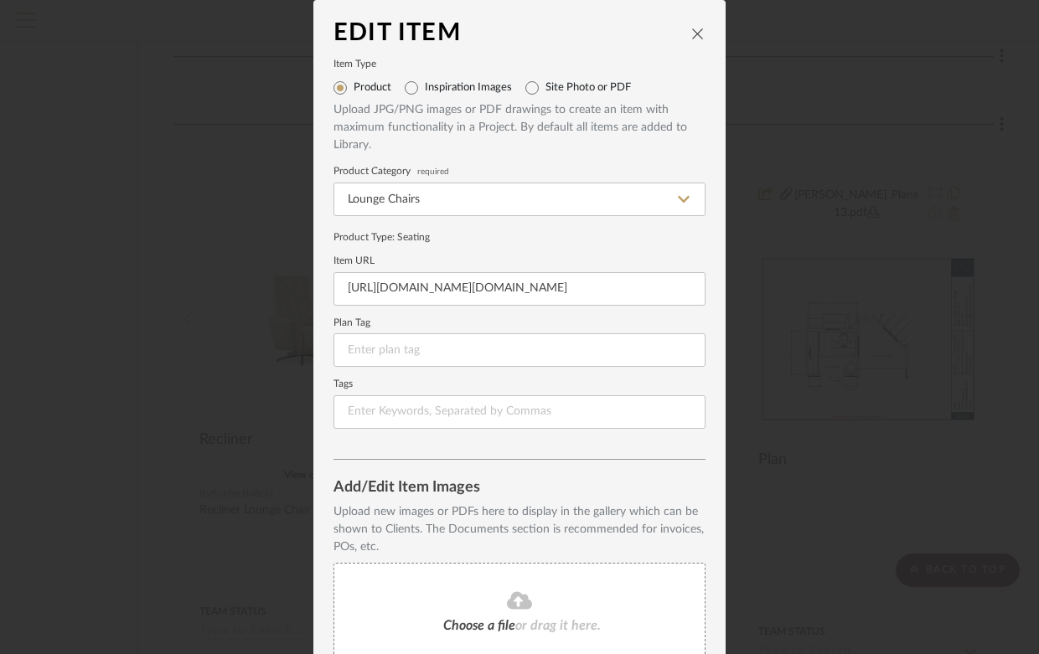
click at [691, 29] on icon "close" at bounding box center [697, 33] width 13 height 13
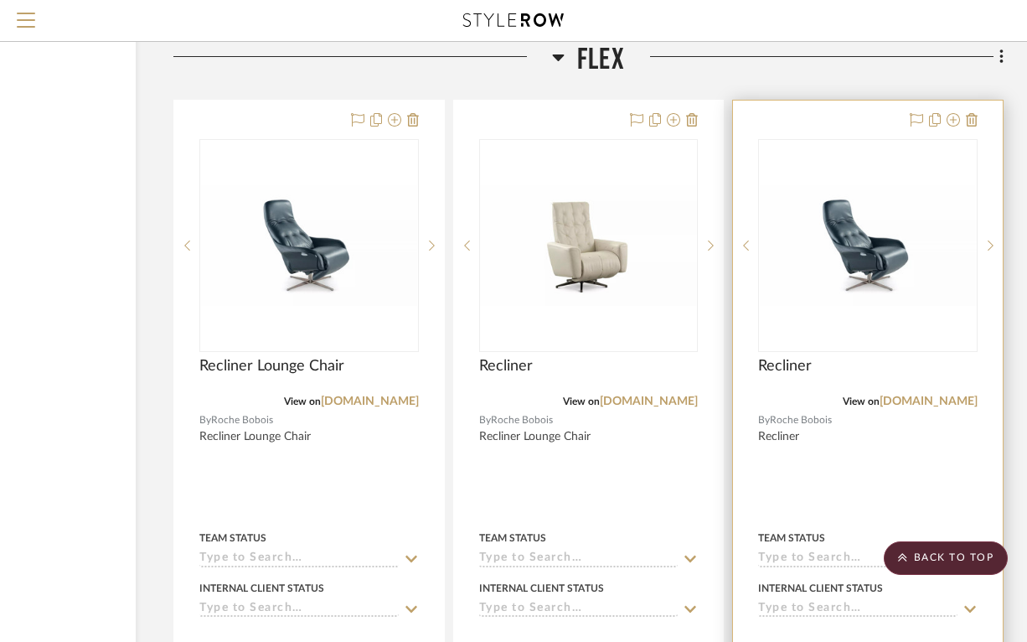
scroll to position [36151, 179]
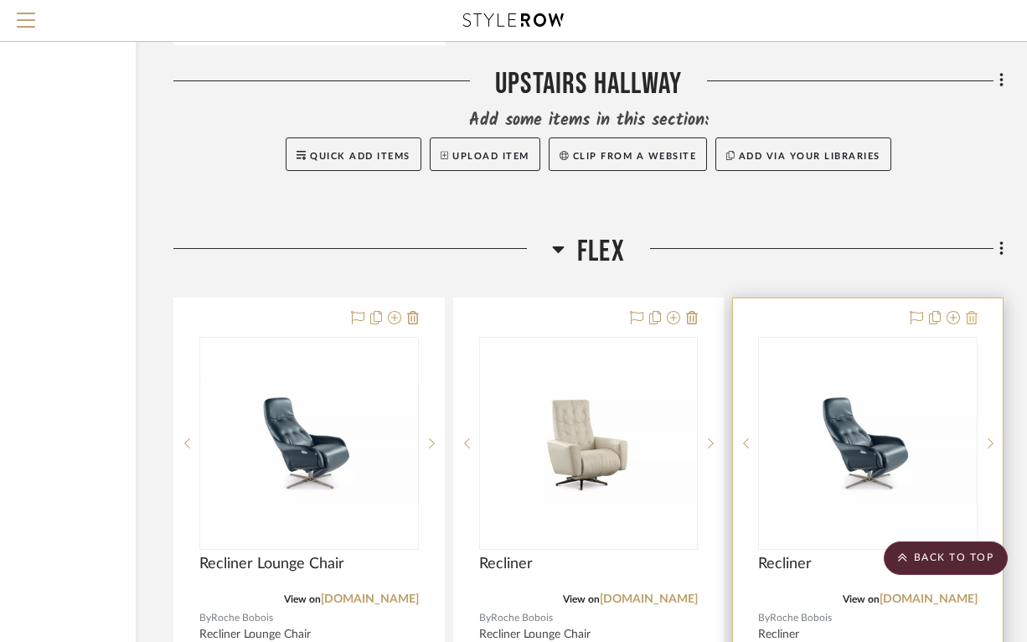
click at [975, 311] on icon at bounding box center [972, 317] width 12 height 13
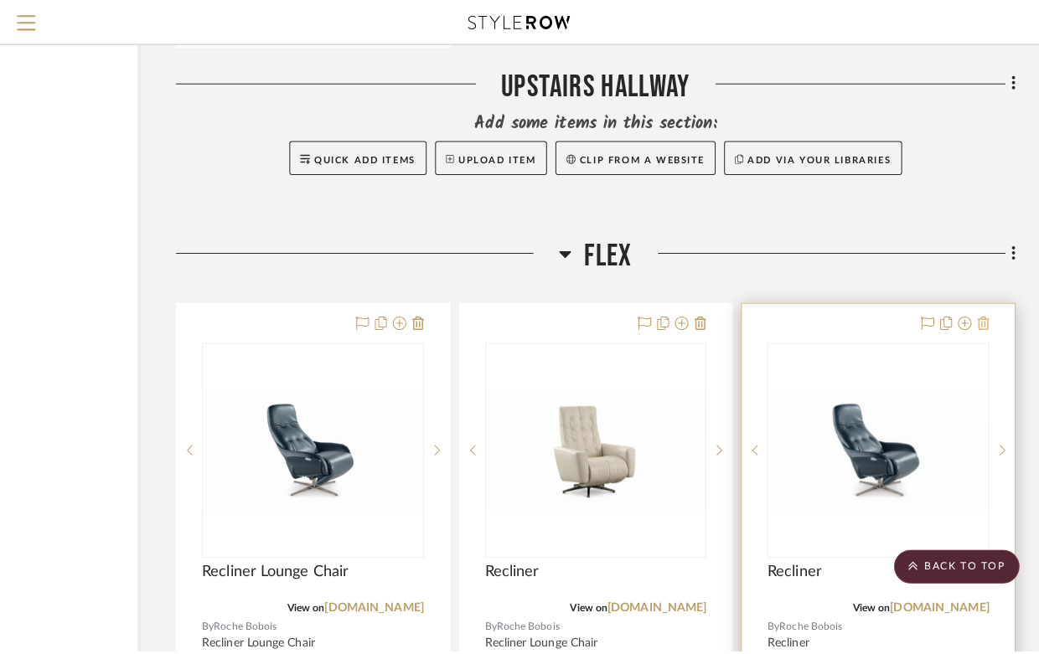
scroll to position [0, 0]
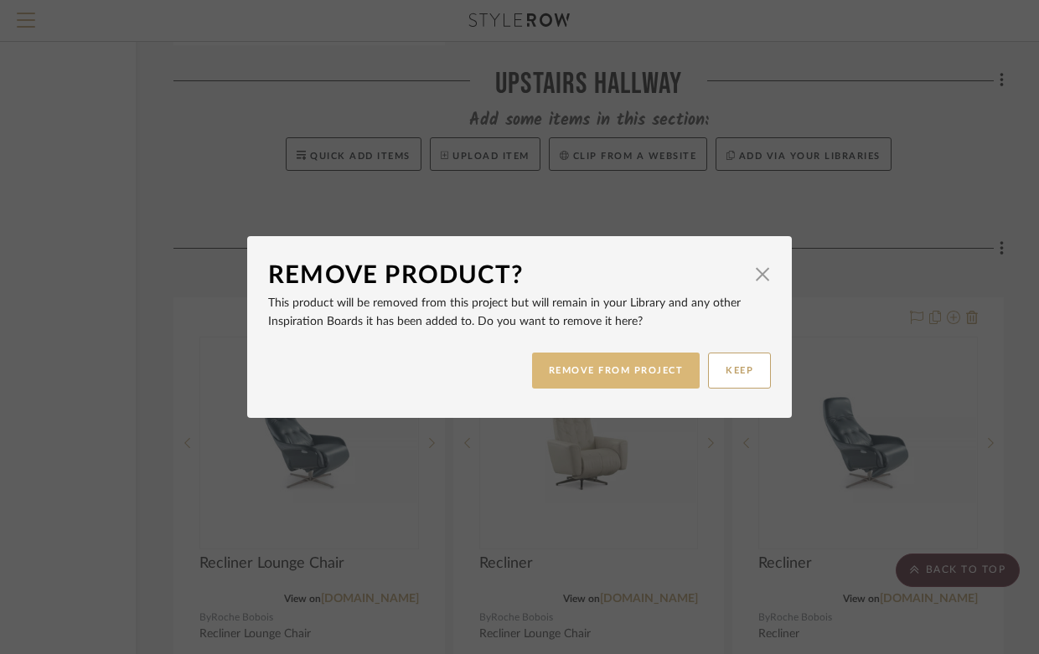
click at [593, 365] on button "REMOVE FROM PROJECT" at bounding box center [616, 371] width 168 height 36
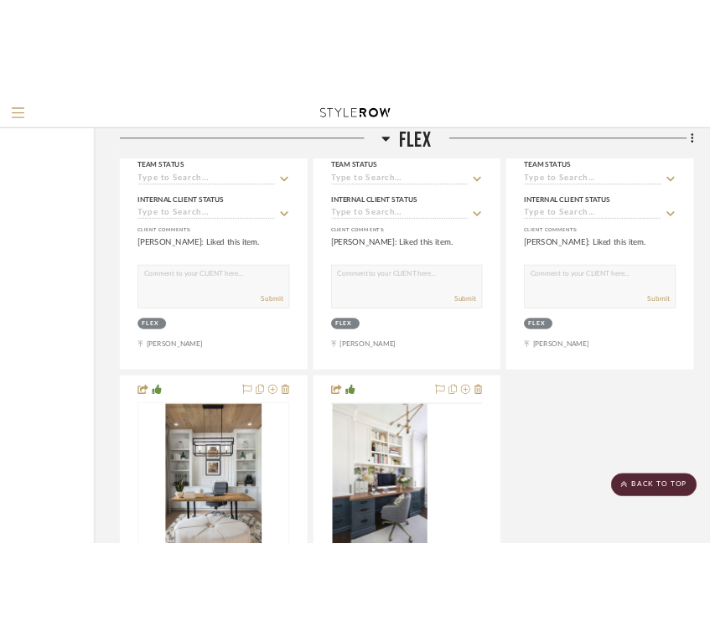
scroll to position [37623, 179]
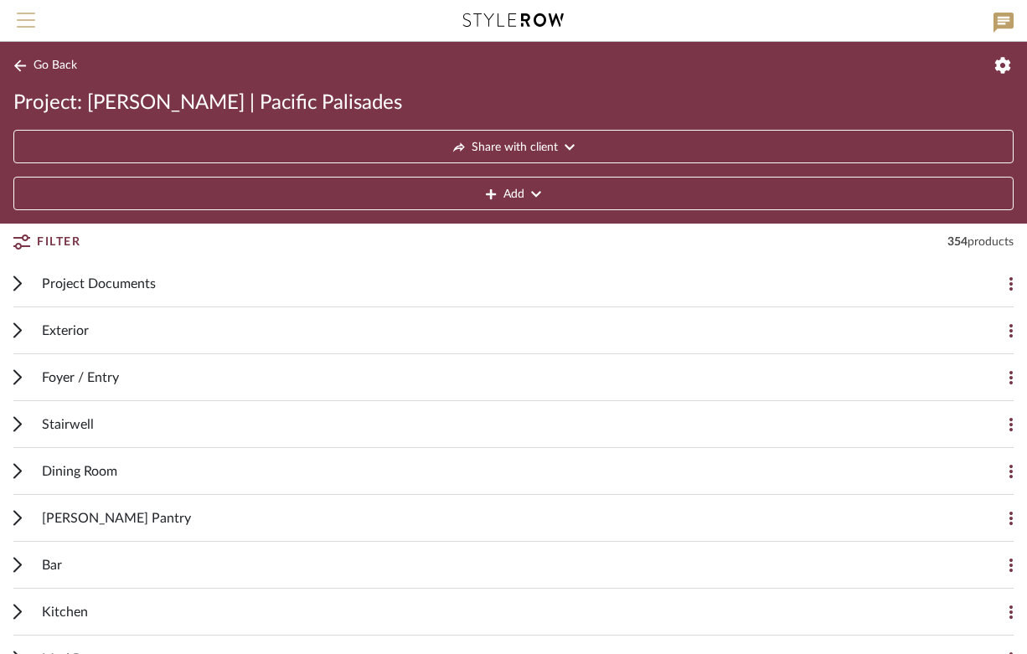
click at [21, 13] on span "Menu" at bounding box center [26, 14] width 18 height 2
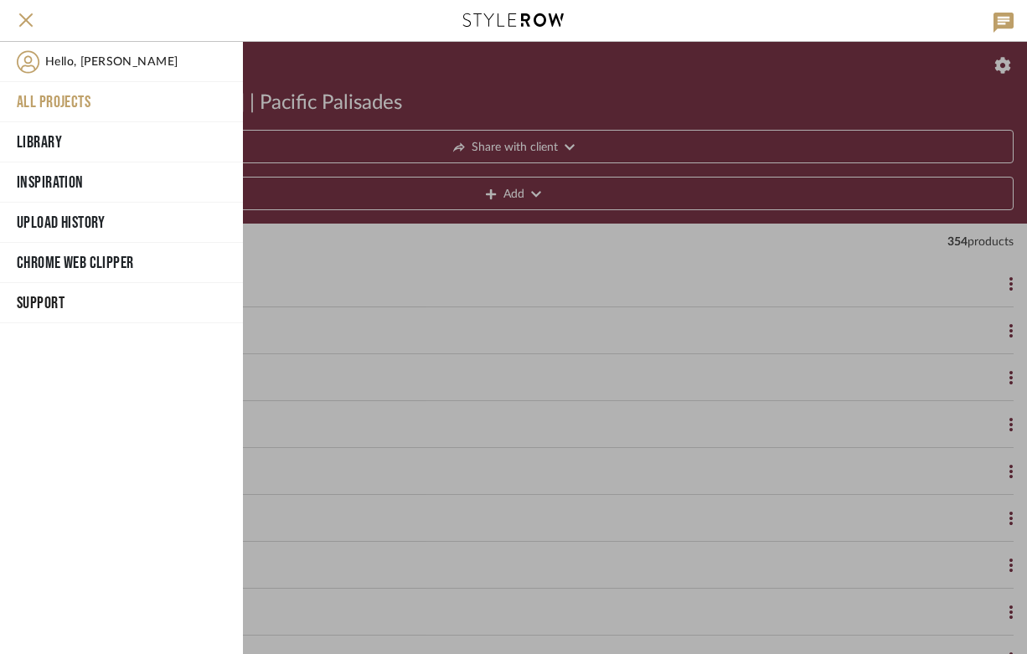
click at [59, 99] on button "All Projects" at bounding box center [121, 102] width 243 height 40
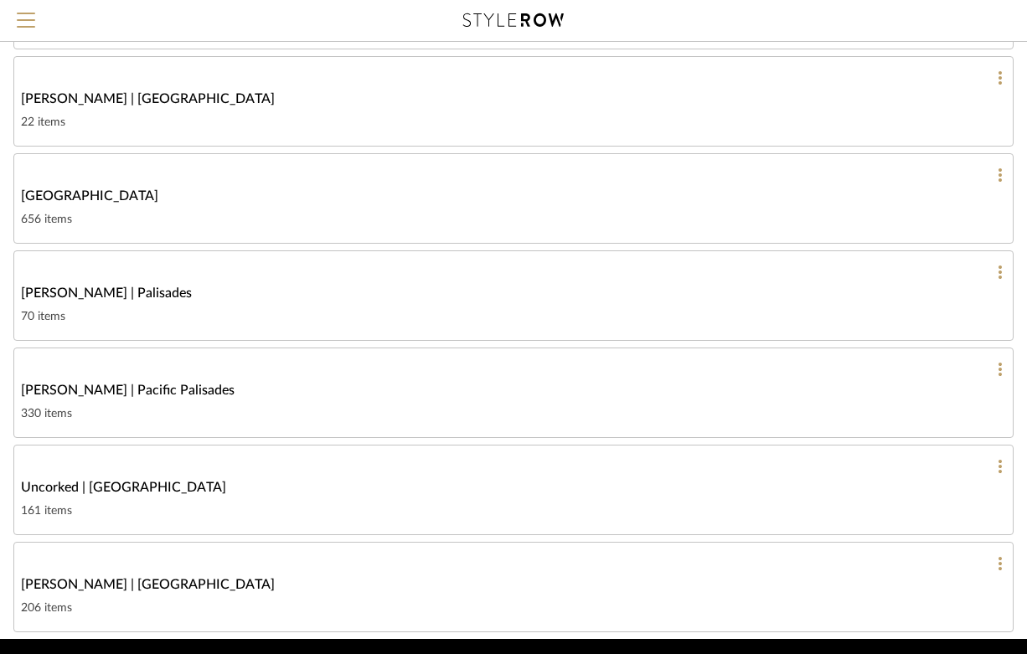
scroll to position [1169, 0]
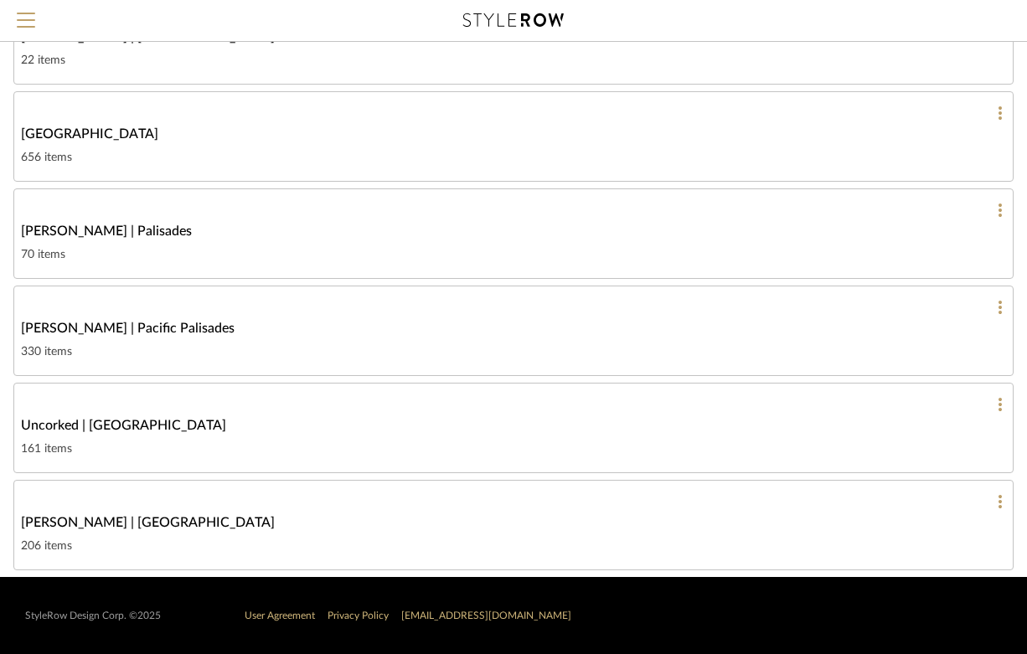
click at [127, 334] on span "[PERSON_NAME] | Pacific Palisades" at bounding box center [128, 328] width 214 height 20
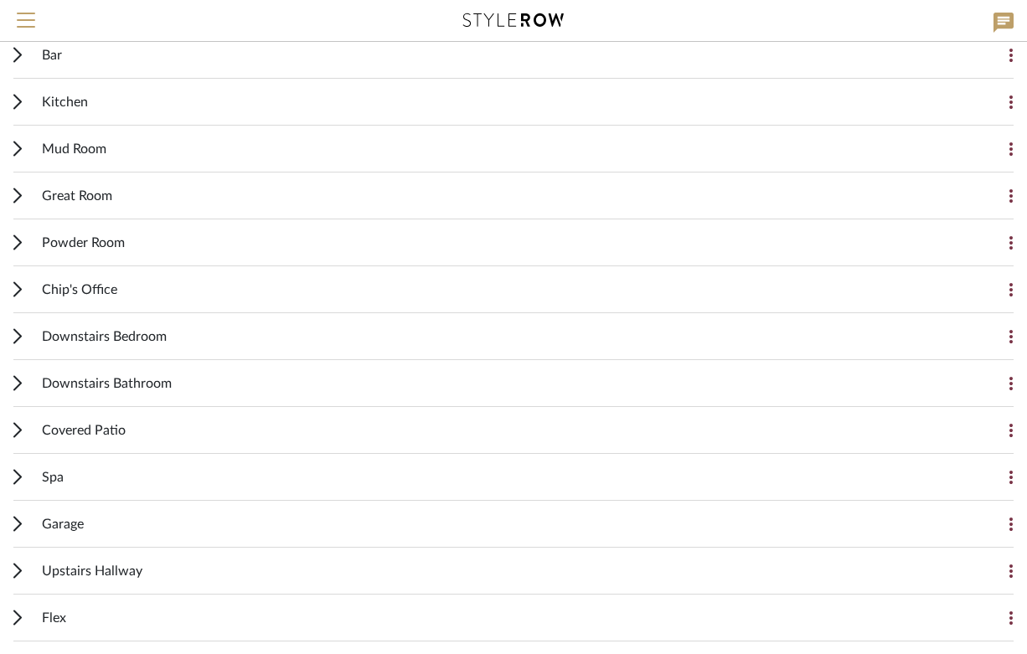
scroll to position [701, 0]
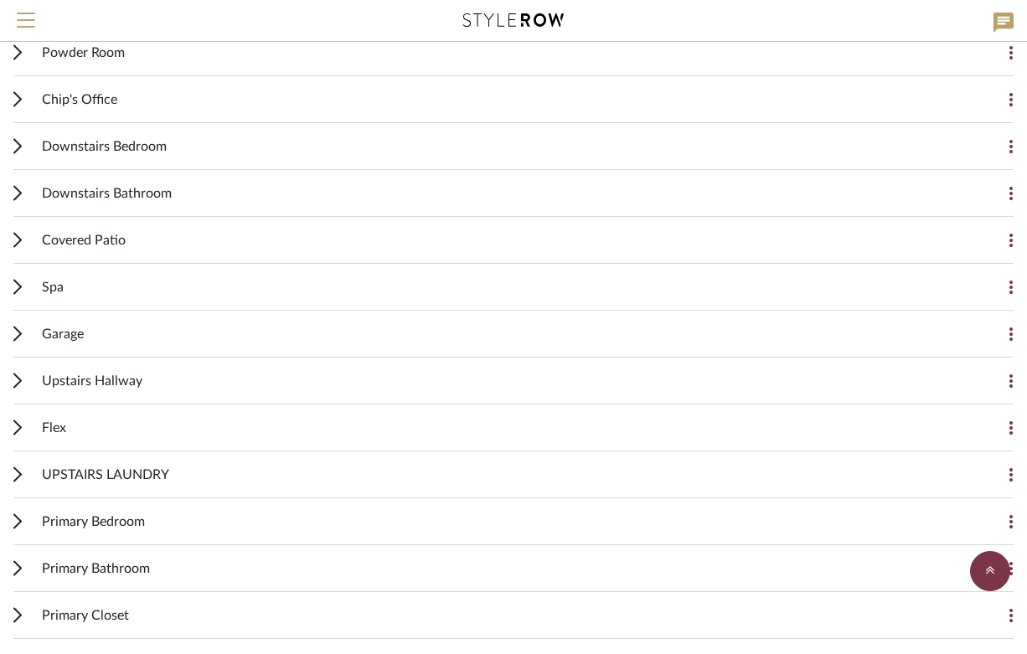
click at [74, 196] on span "Downstairs Bathroom" at bounding box center [107, 194] width 130 height 20
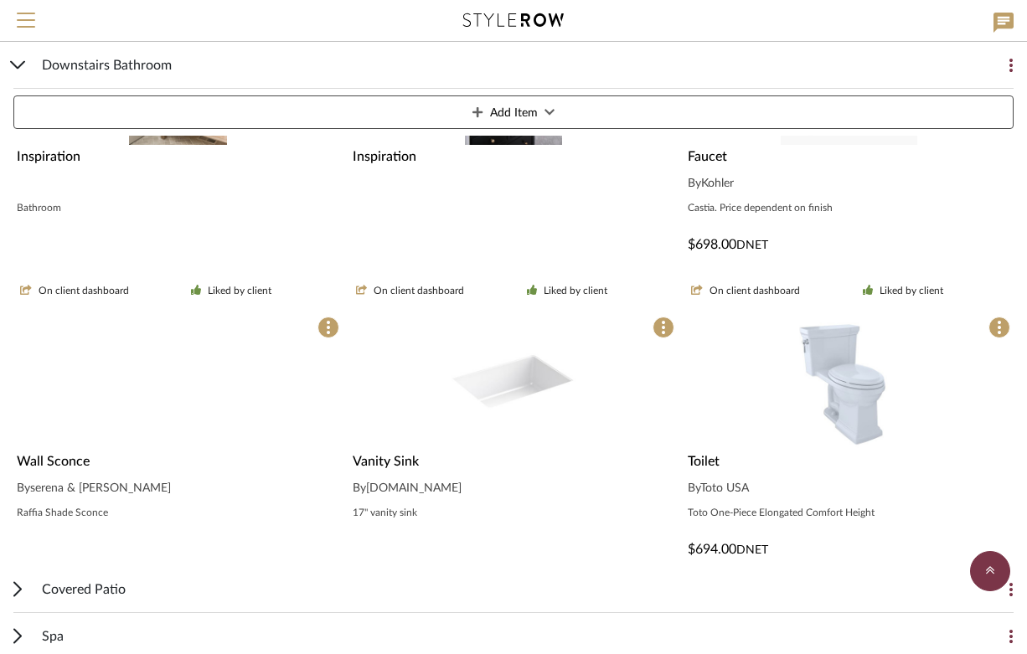
scroll to position [2351, 0]
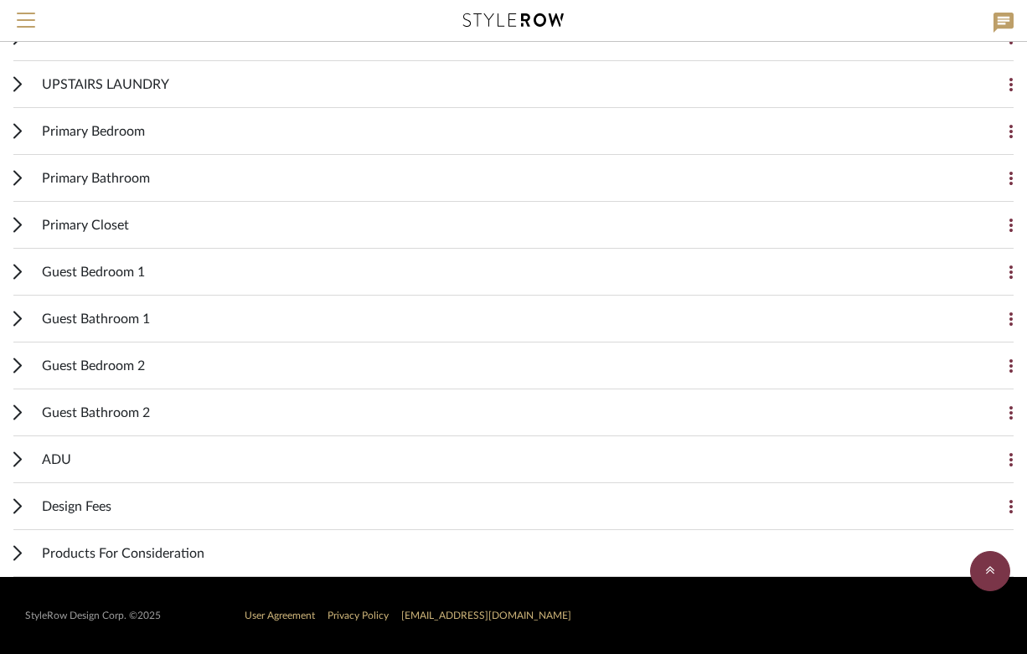
click at [101, 177] on span "Primary Bathroom" at bounding box center [96, 178] width 108 height 20
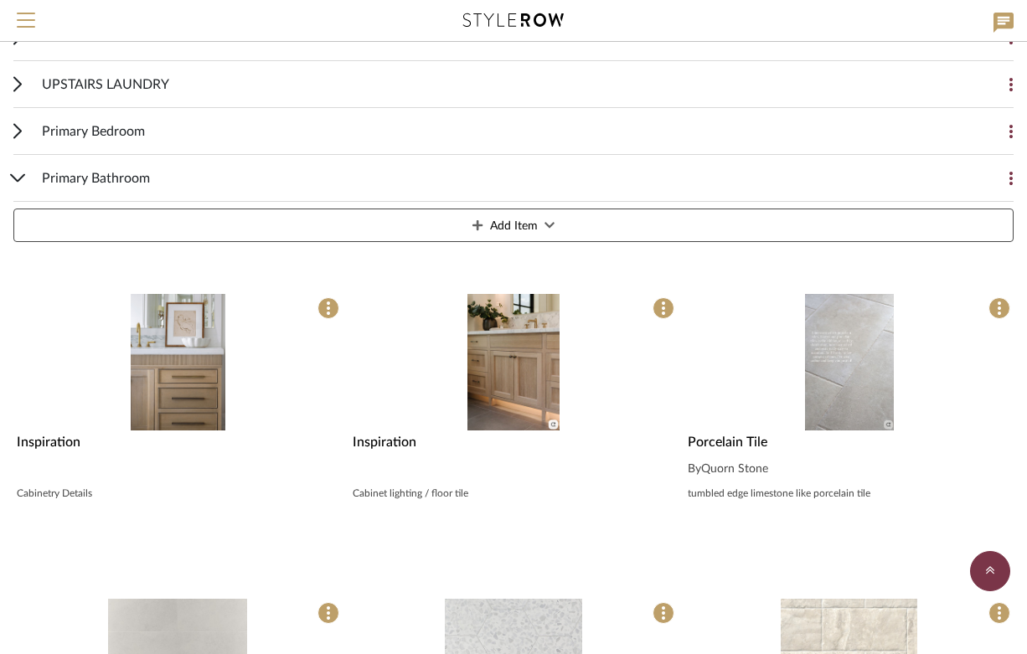
click at [721, 181] on icon at bounding box center [1011, 178] width 3 height 13
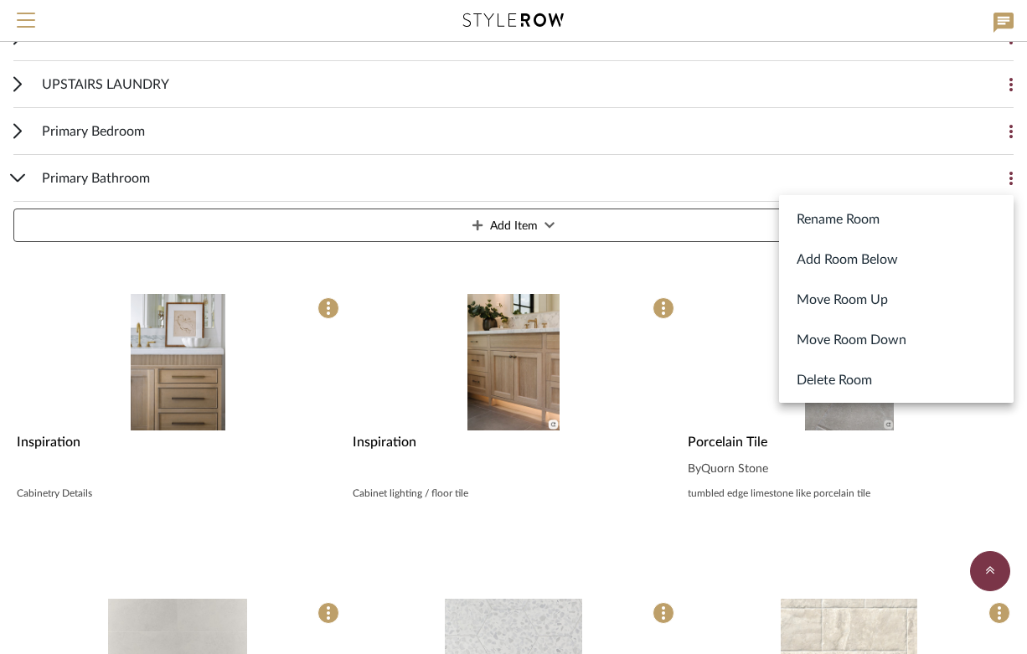
click at [619, 340] on div at bounding box center [513, 327] width 1027 height 654
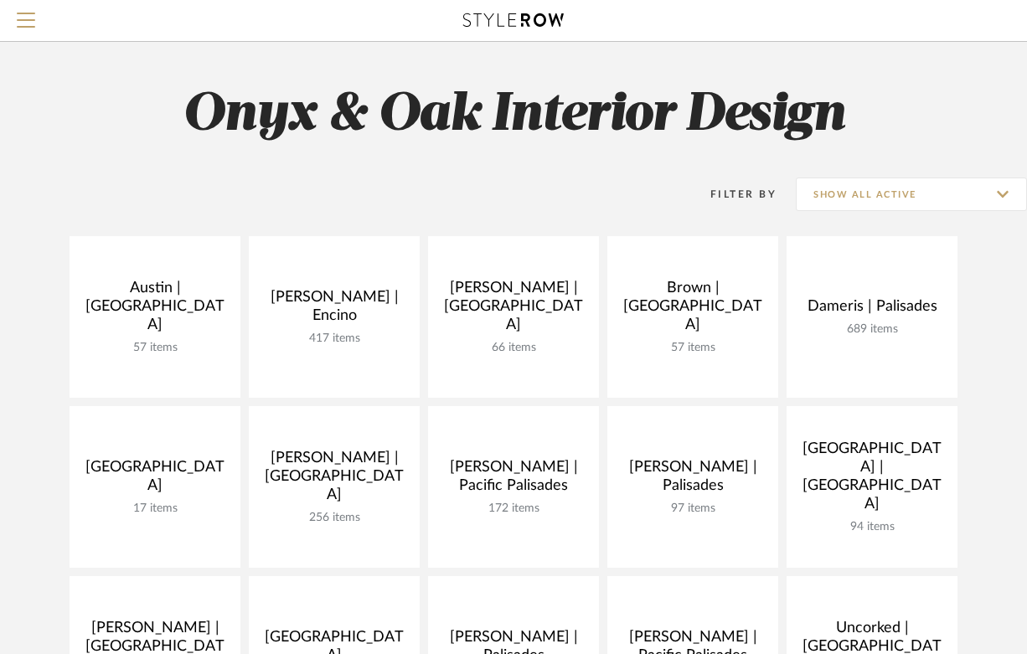
scroll to position [275, 0]
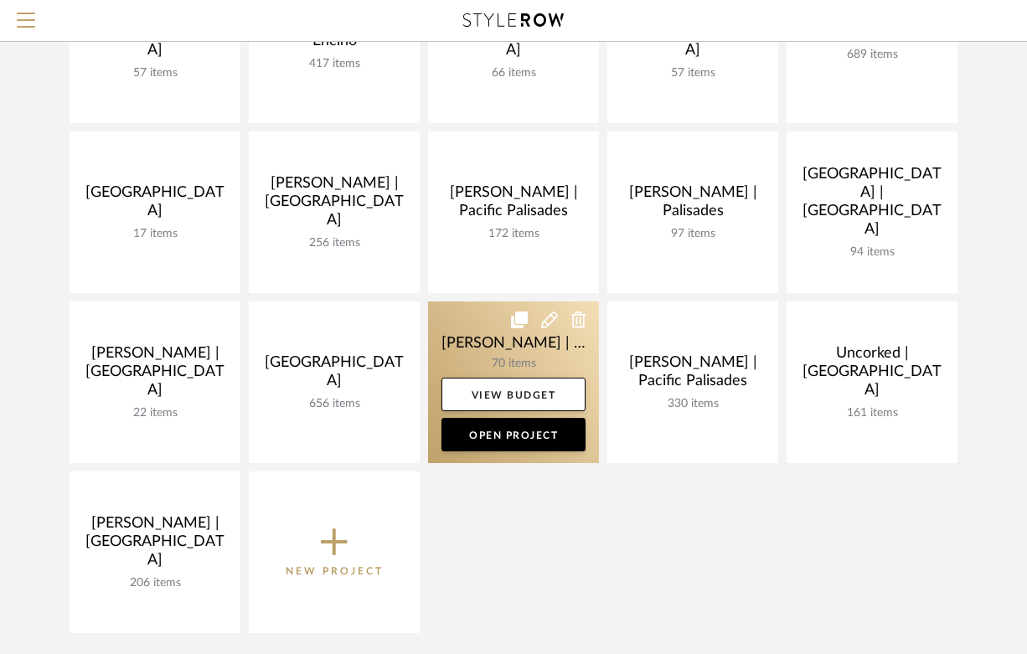
click at [475, 350] on link at bounding box center [513, 383] width 171 height 162
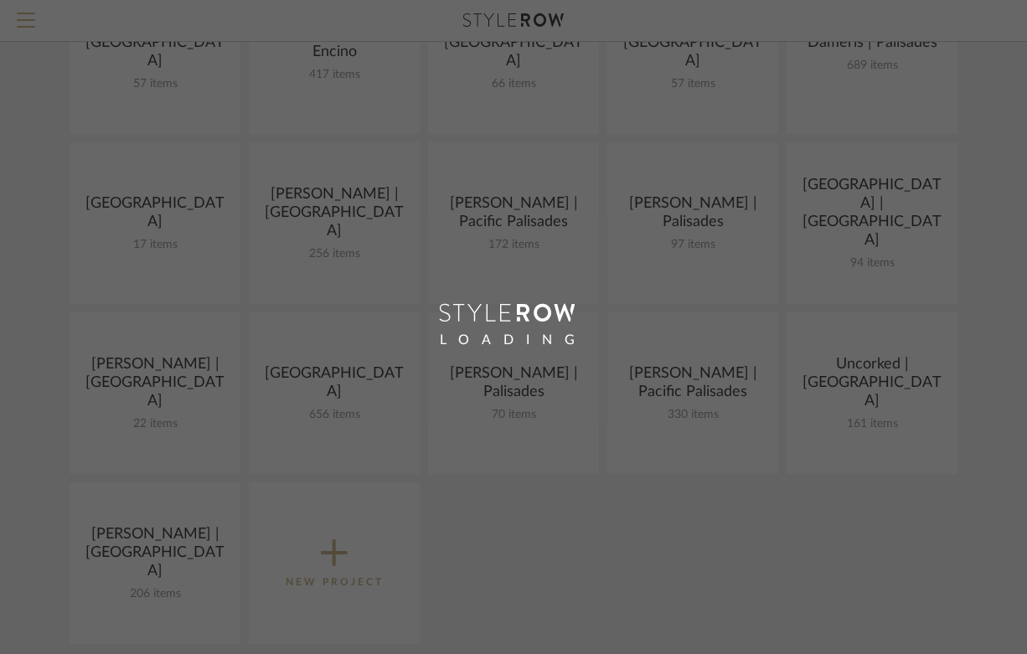
scroll to position [275, 0]
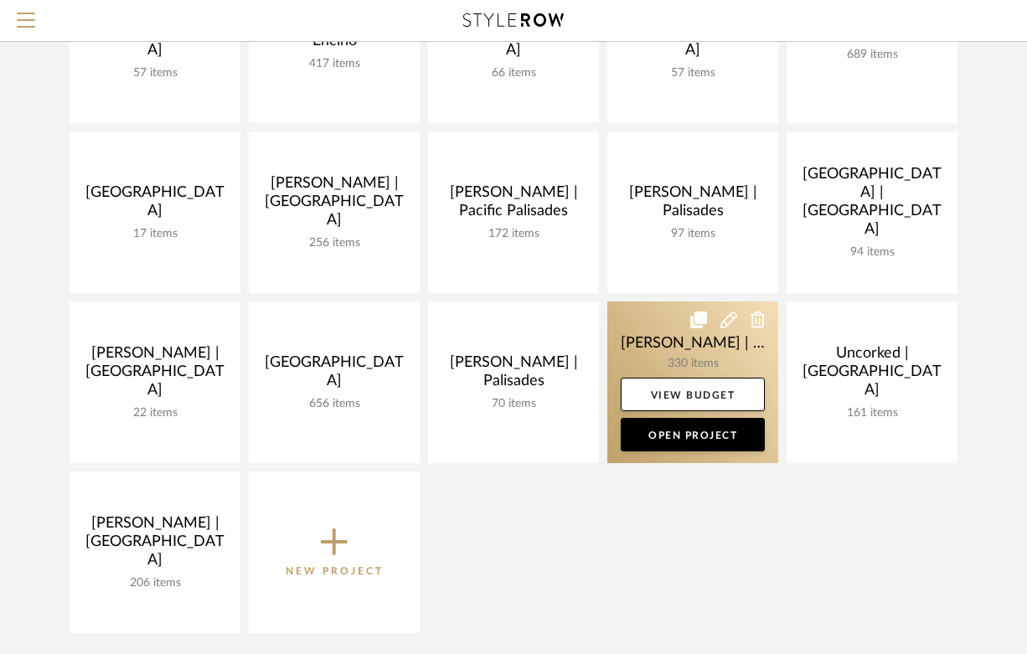
click at [677, 336] on link at bounding box center [693, 383] width 171 height 162
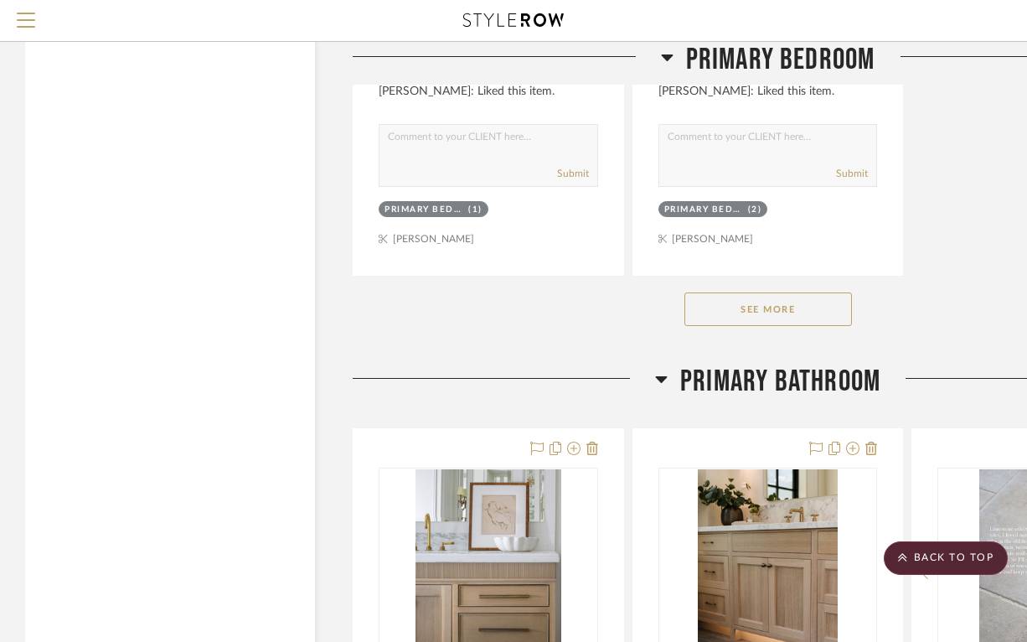
scroll to position [43211, 179]
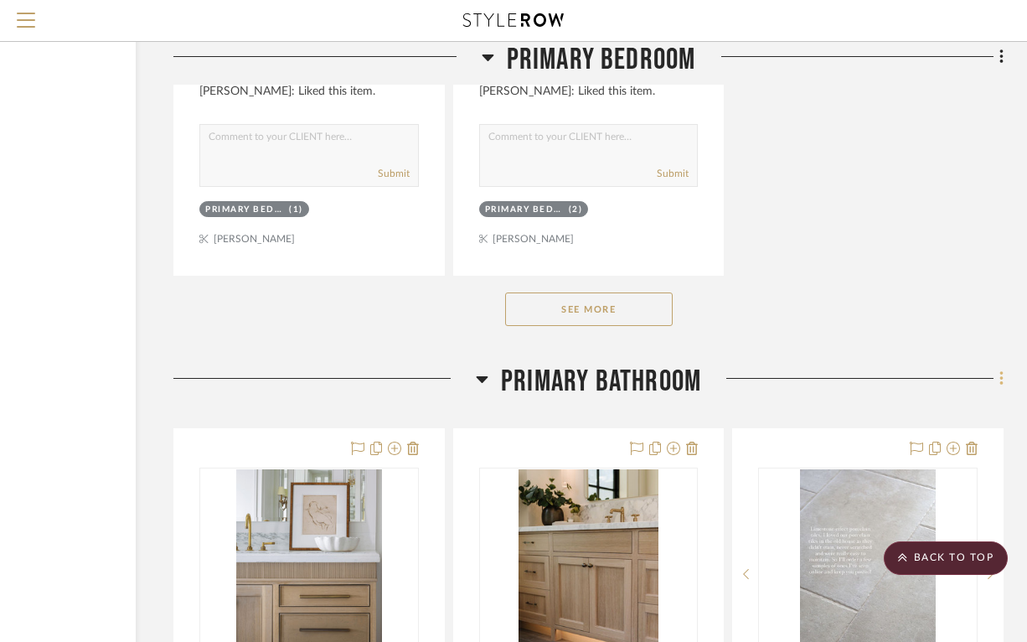
click at [1001, 372] on icon at bounding box center [1001, 379] width 3 height 14
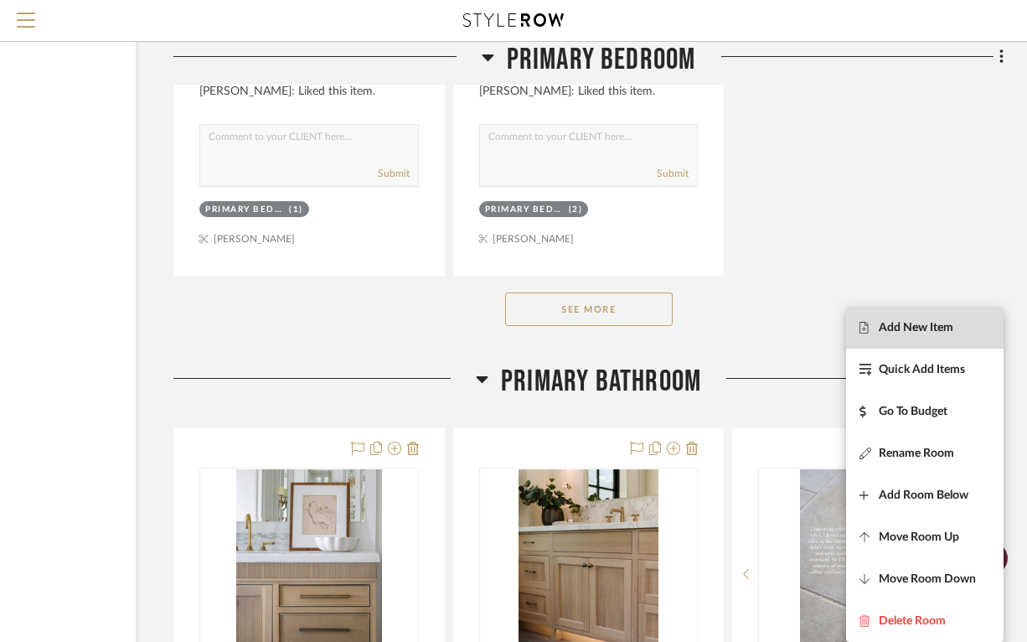
click at [941, 331] on span "Add New Item" at bounding box center [916, 328] width 75 height 14
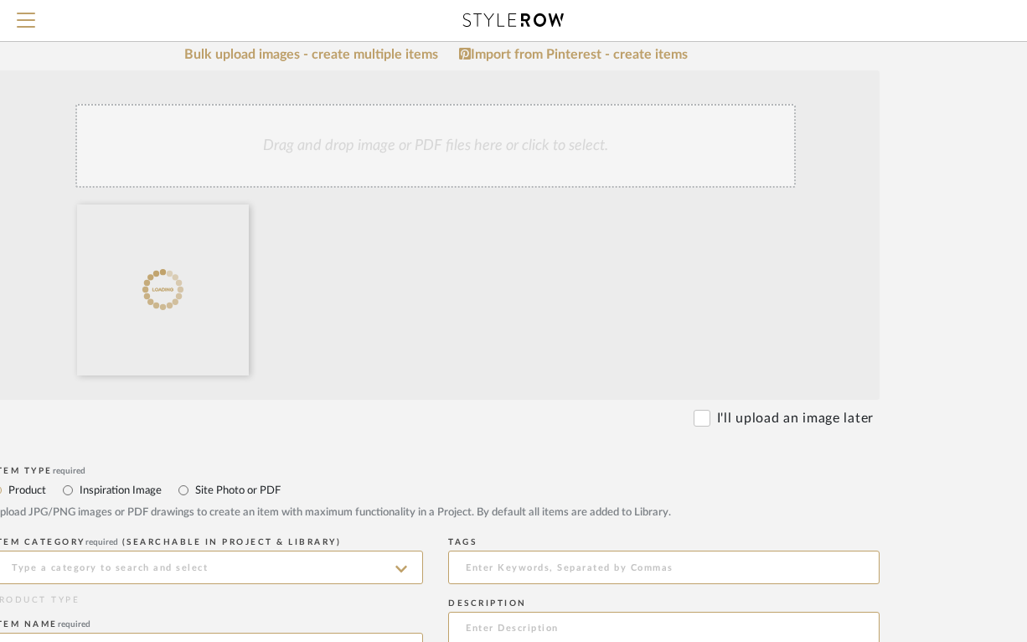
scroll to position [340, 168]
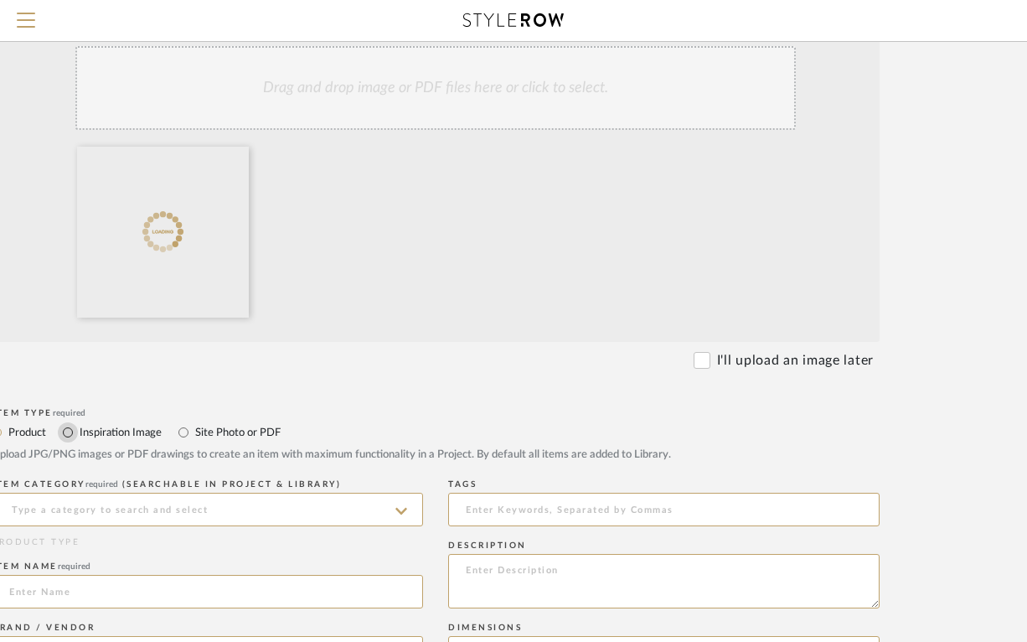
click at [69, 433] on input "Inspiration Image" at bounding box center [68, 432] width 20 height 20
radio input "true"
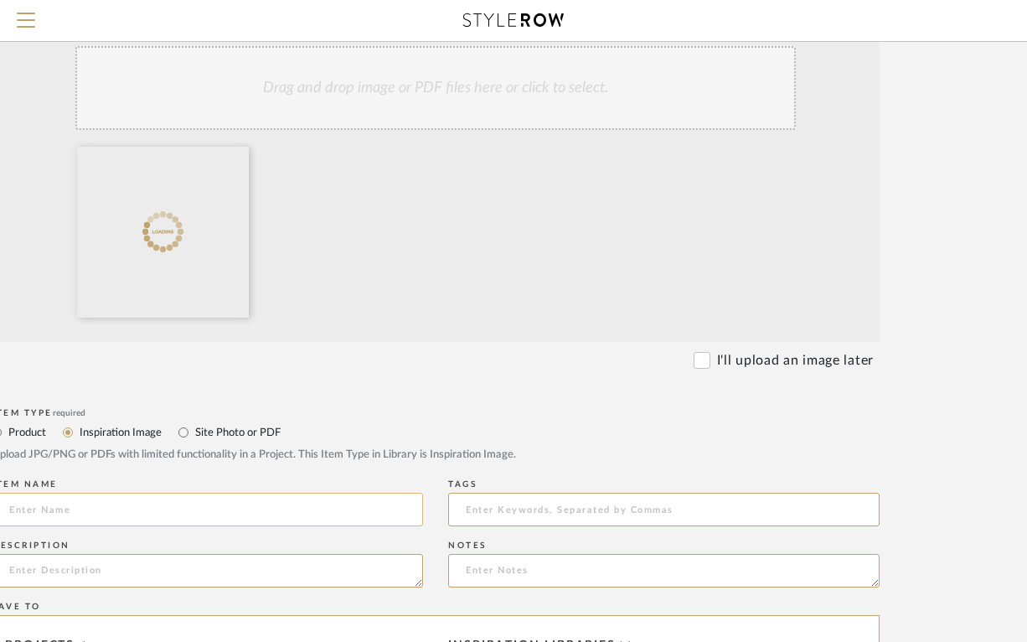
click at [83, 509] on input at bounding box center [208, 510] width 432 height 34
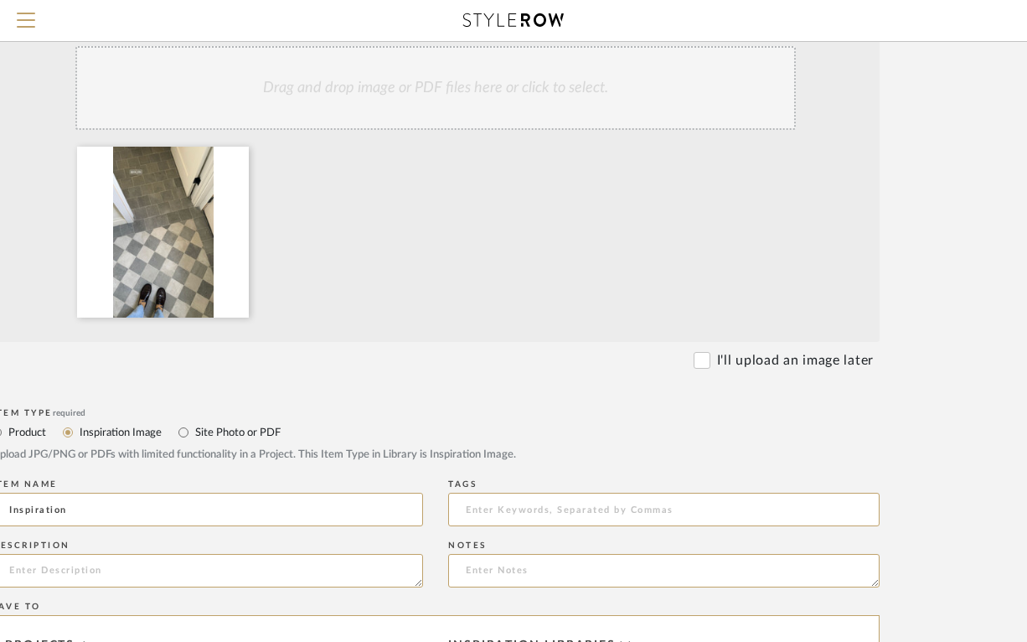
type input "Inspiration"
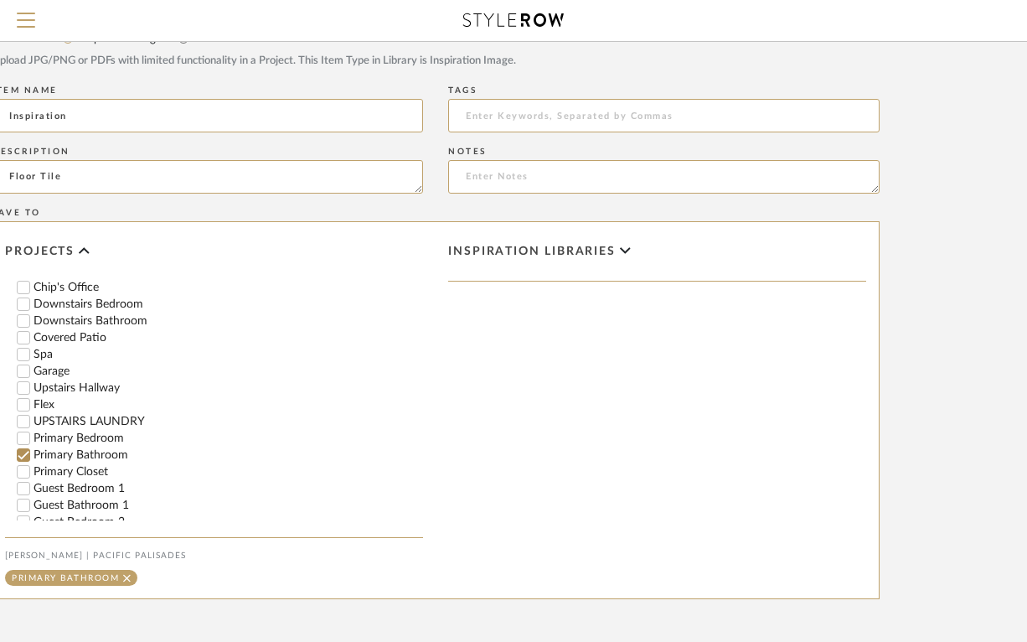
scroll to position [897, 168]
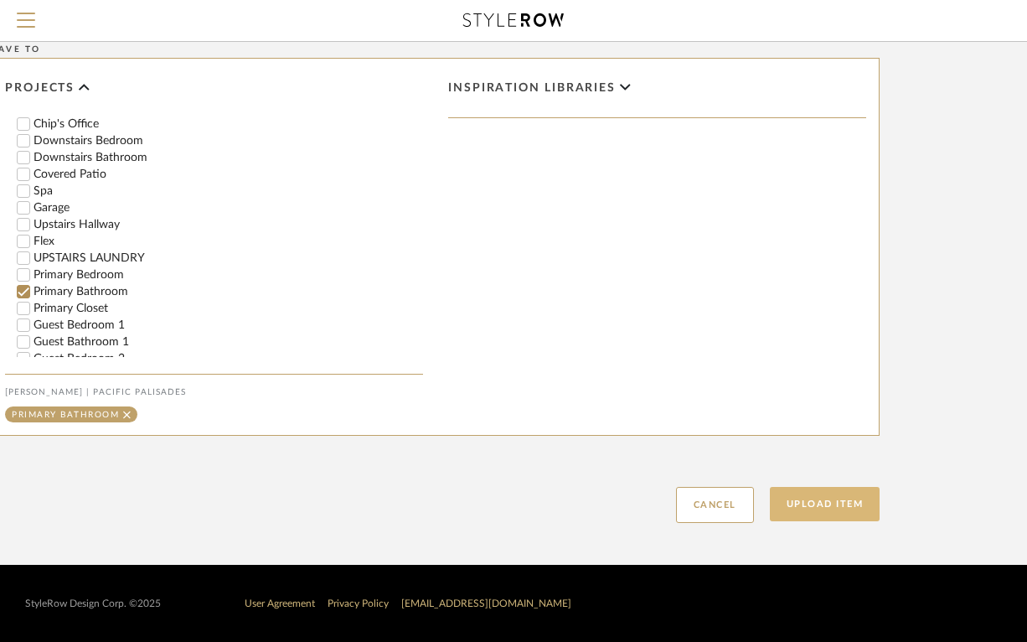
type textarea "Floor Tile"
click at [841, 505] on button "Upload Item" at bounding box center [825, 504] width 111 height 34
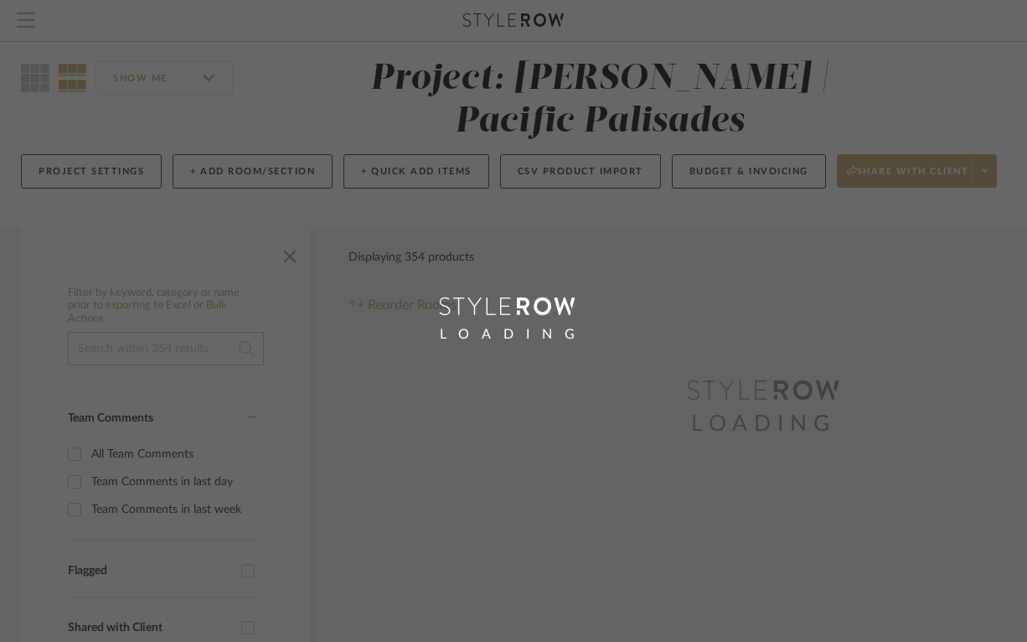
scroll to position [3, 0]
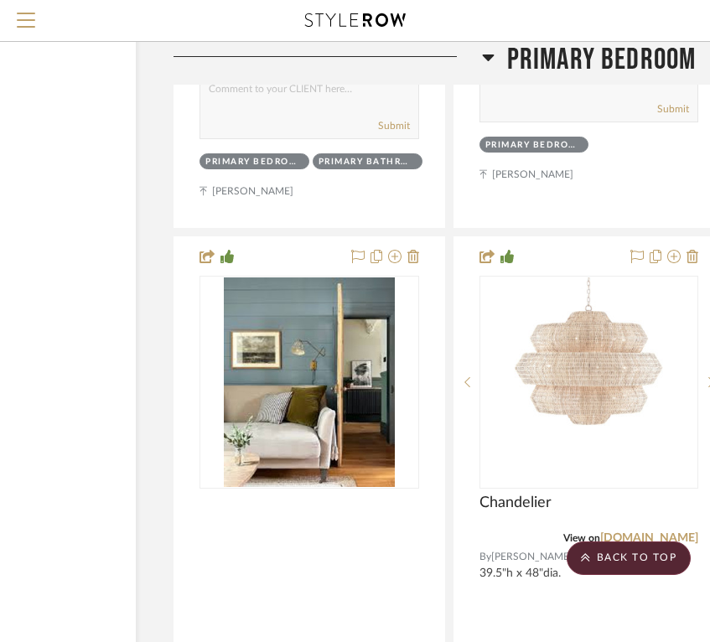
scroll to position [40272, 179]
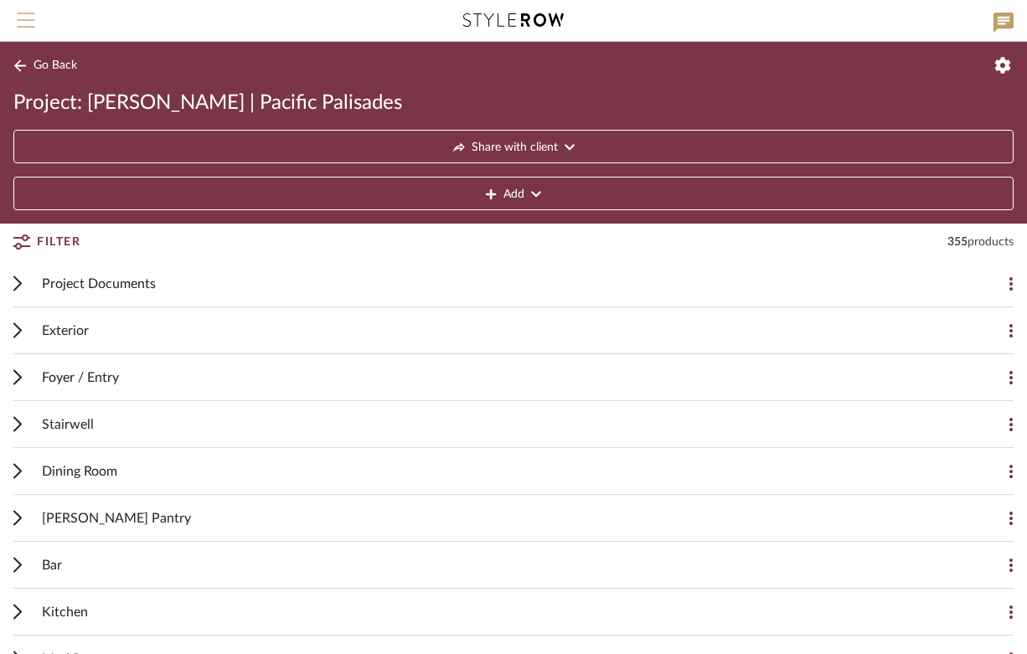
click at [15, 18] on button "Menu" at bounding box center [26, 20] width 52 height 41
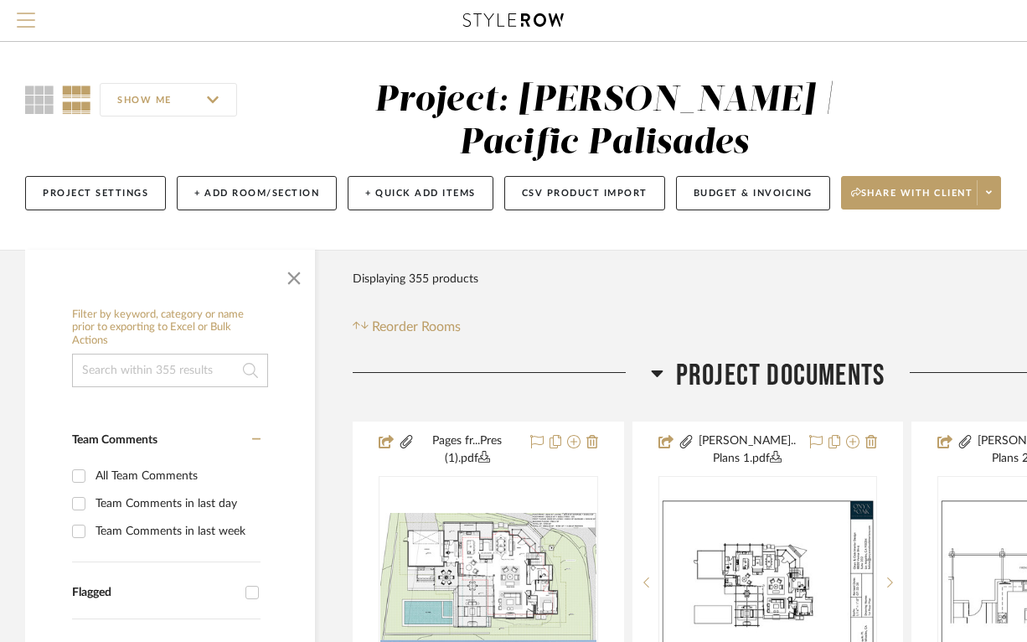
click at [22, 14] on span "Menu" at bounding box center [26, 14] width 18 height 2
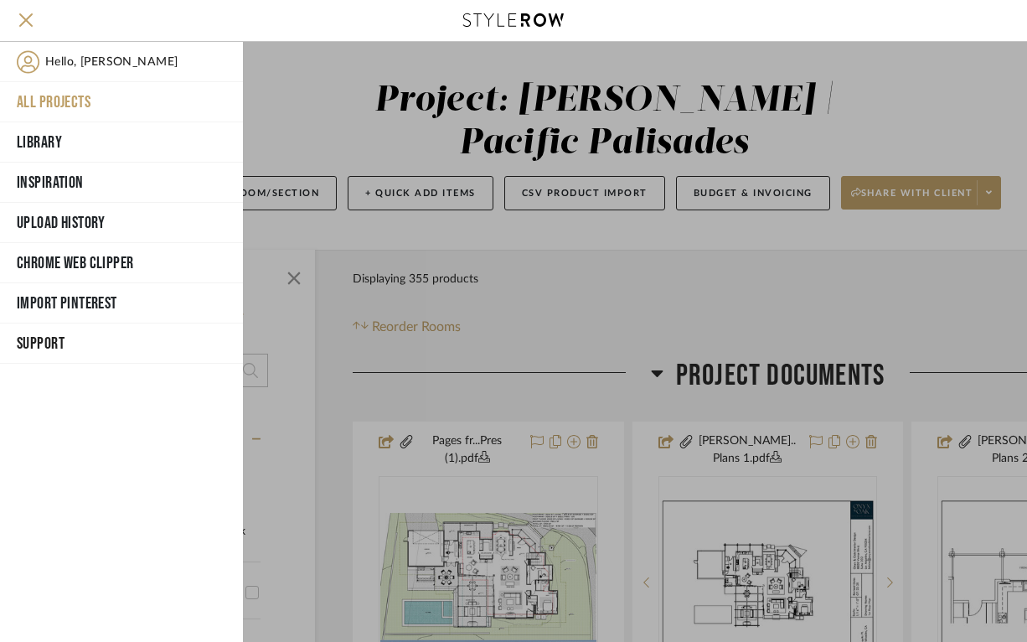
click at [39, 106] on button "All Projects" at bounding box center [121, 102] width 243 height 40
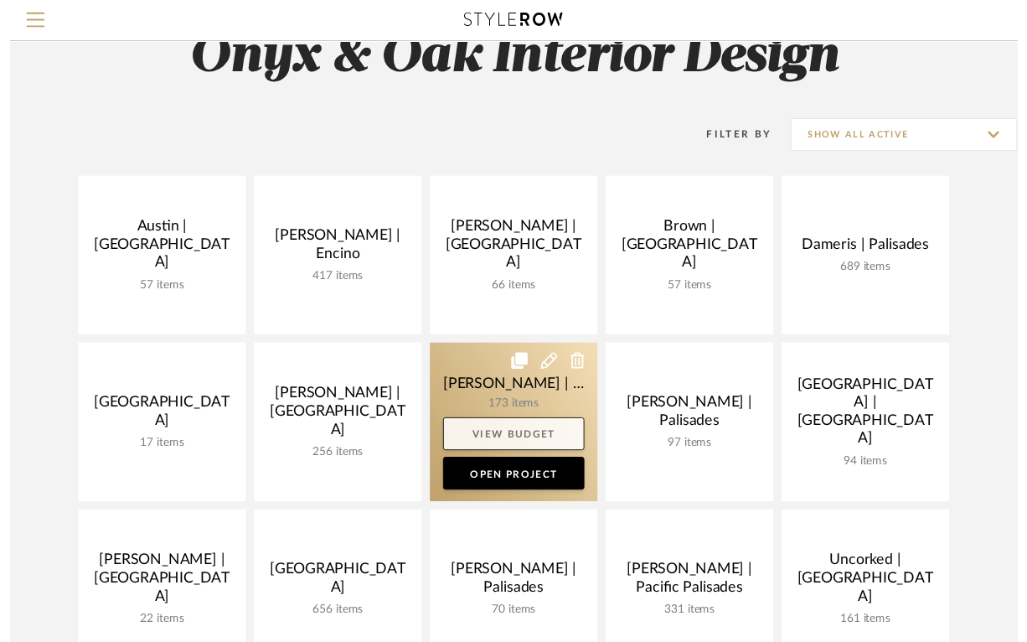
scroll to position [148, 0]
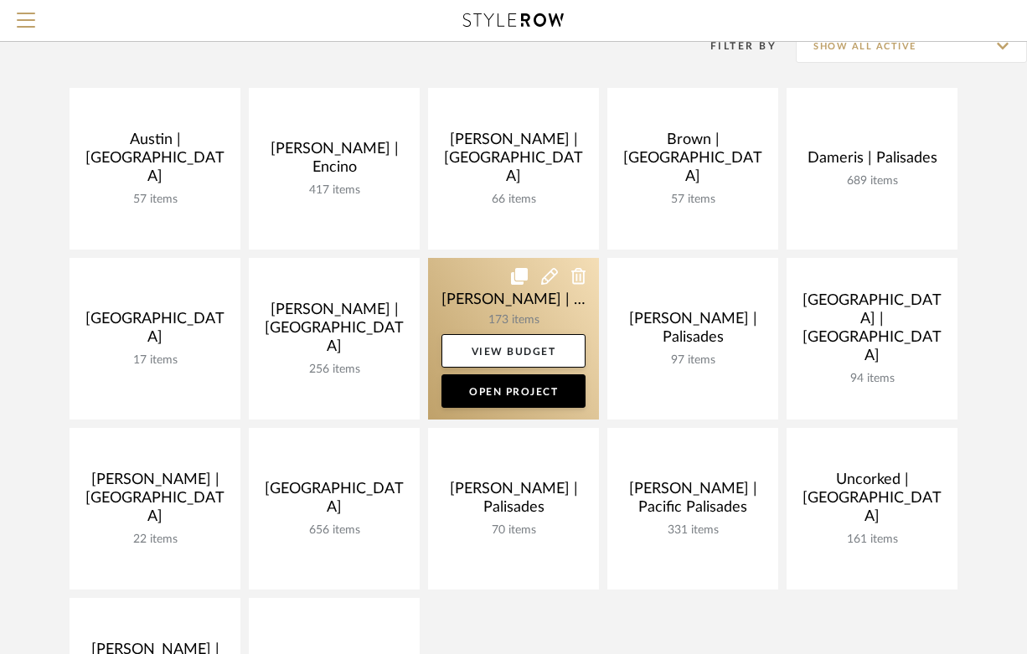
click at [463, 306] on link at bounding box center [513, 339] width 171 height 162
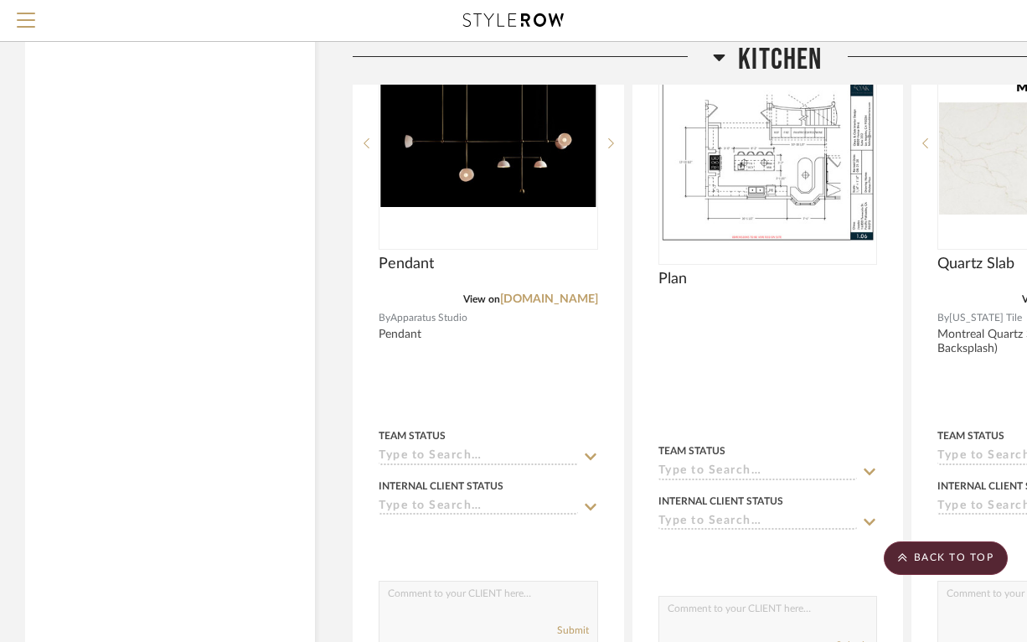
scroll to position [13956, 0]
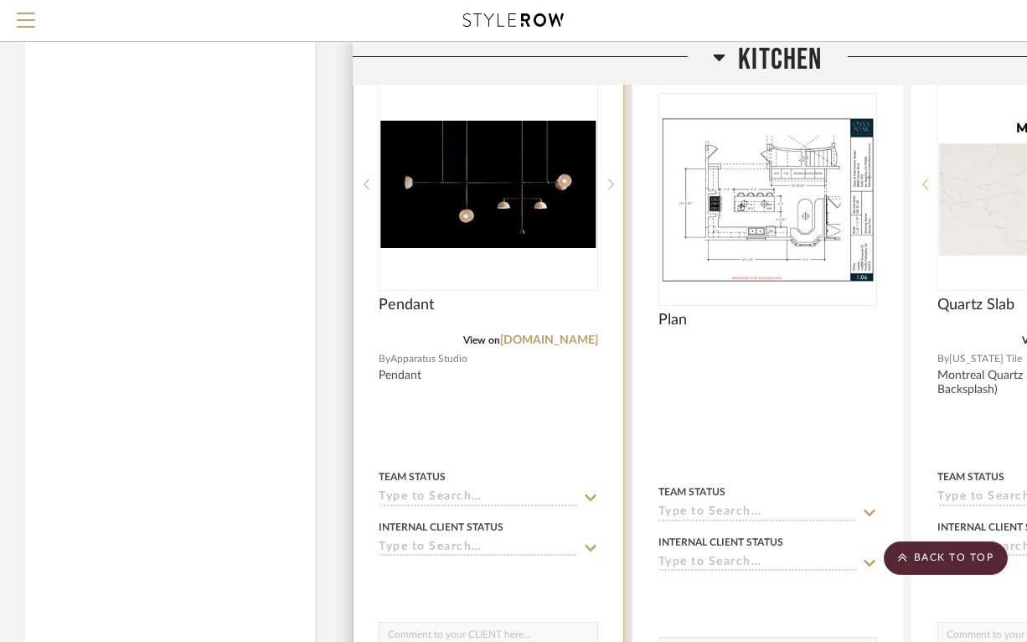
click at [526, 194] on img "0" at bounding box center [488, 184] width 216 height 127
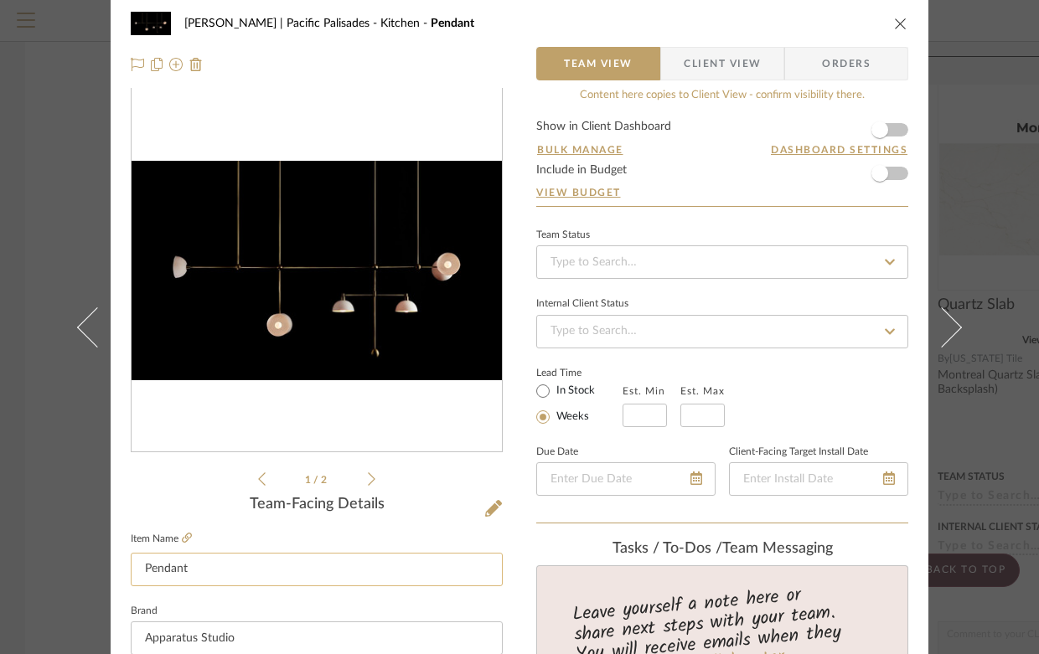
scroll to position [0, 0]
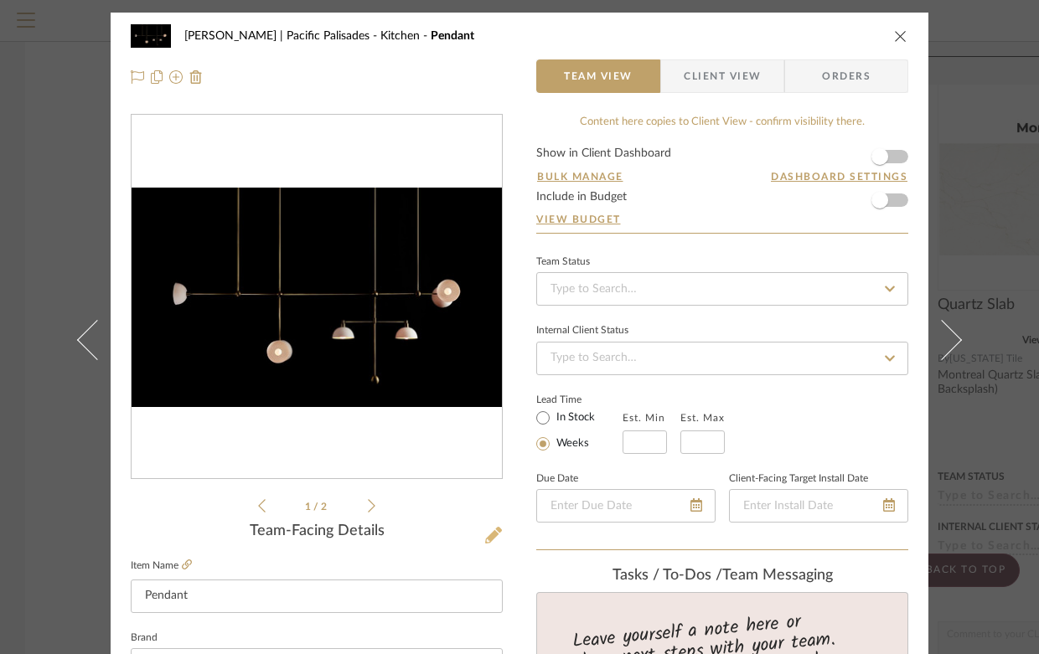
click at [485, 539] on icon at bounding box center [493, 535] width 17 height 17
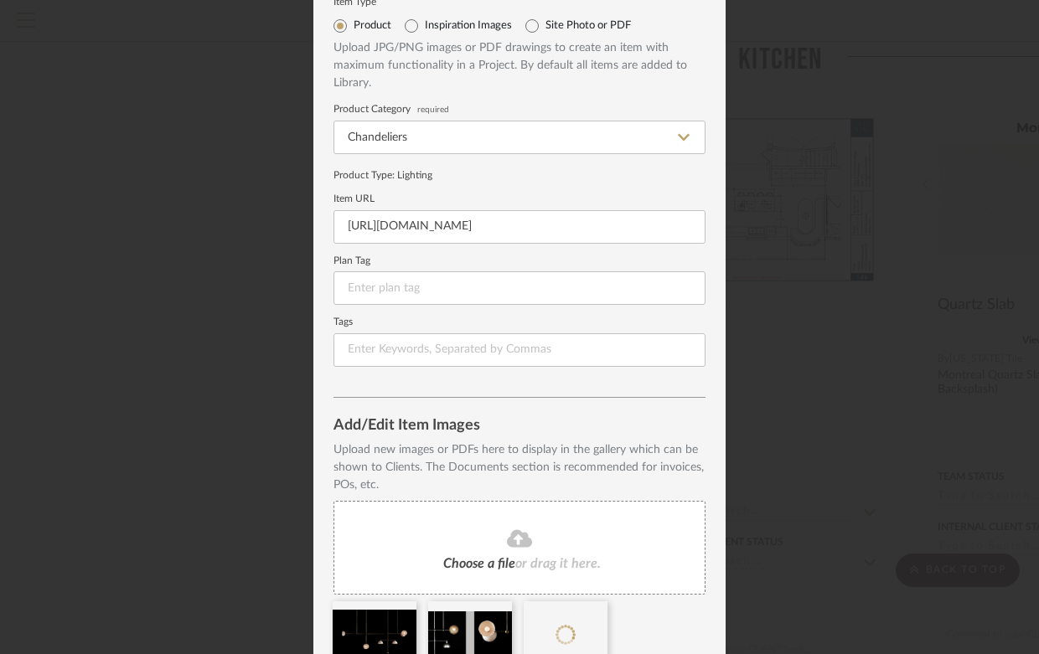
scroll to position [144, 0]
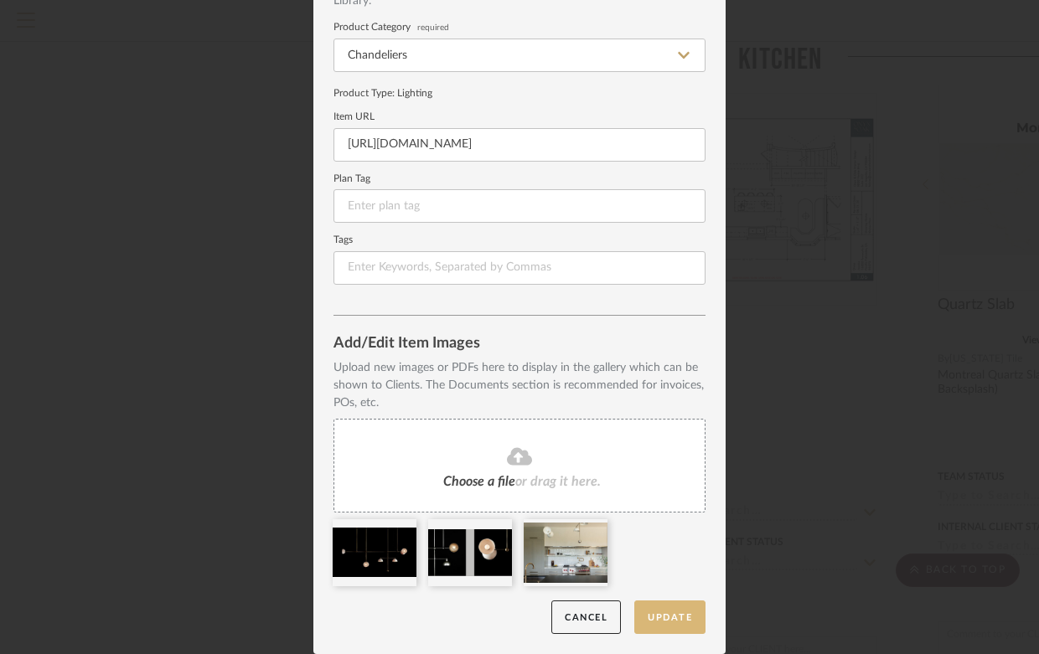
click at [671, 621] on button "Update" at bounding box center [669, 618] width 71 height 34
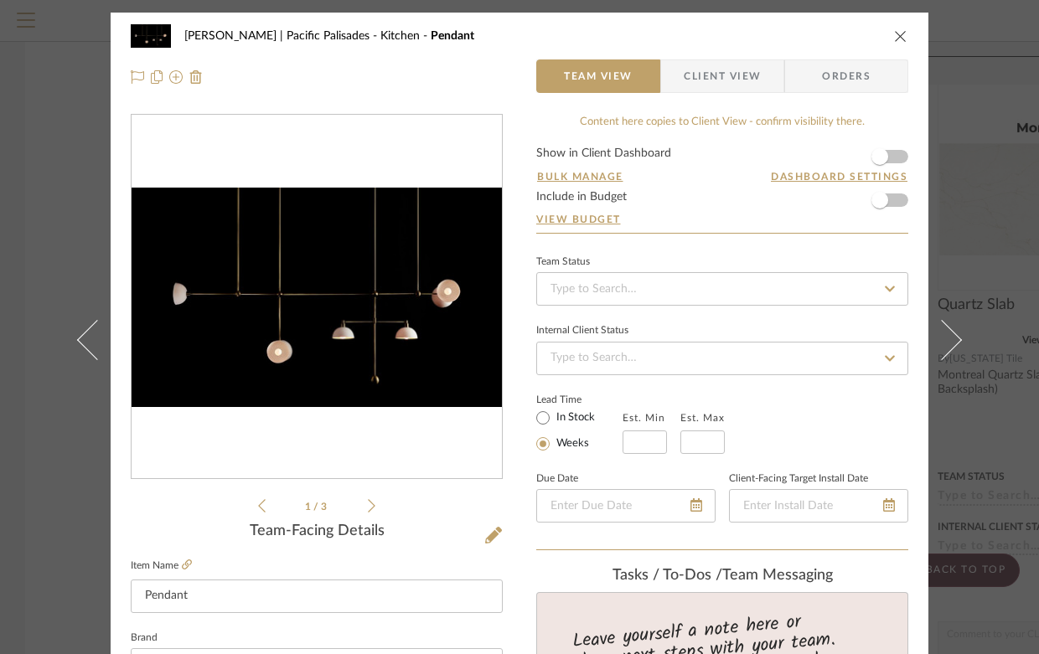
click at [898, 38] on icon "close" at bounding box center [900, 35] width 13 height 13
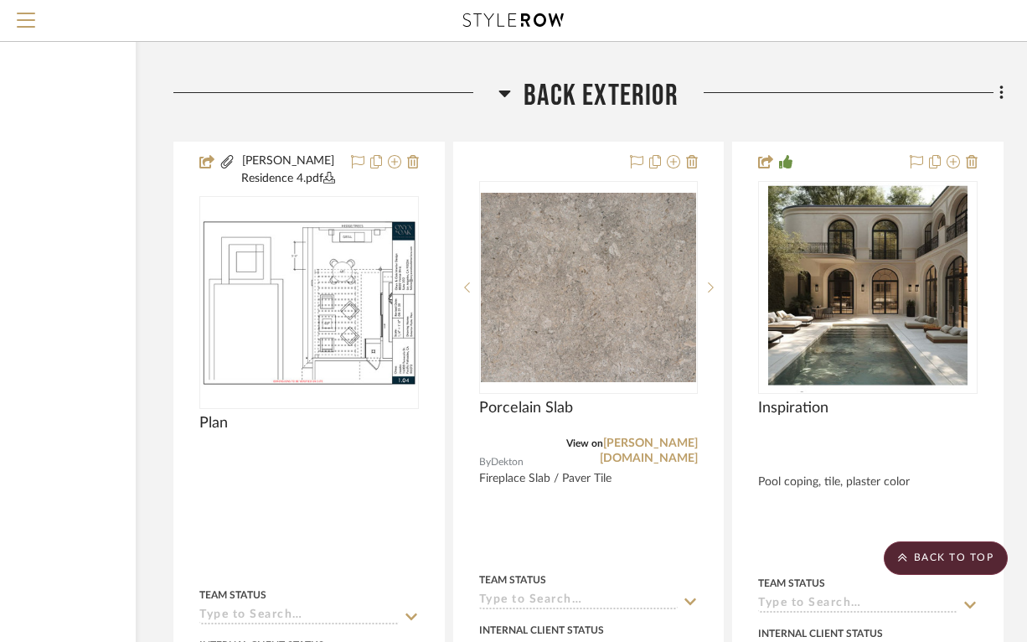
scroll to position [16304, 179]
